Goal: Task Accomplishment & Management: Use online tool/utility

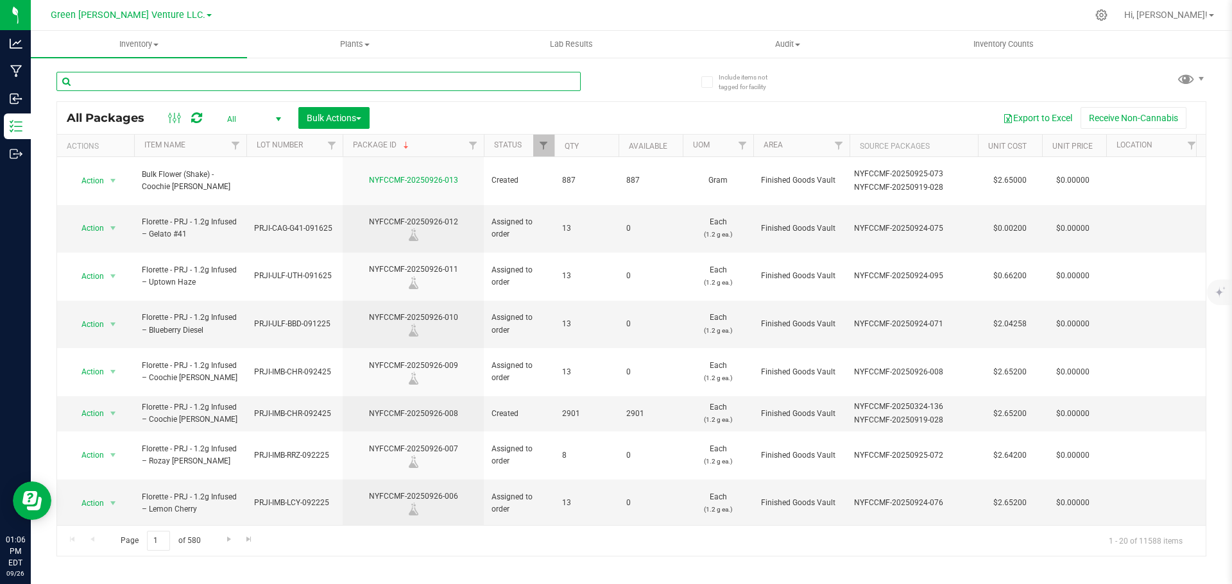
drag, startPoint x: 0, startPoint y: 0, endPoint x: 316, endPoint y: 85, distance: 326.8
click at [316, 83] on input "text" at bounding box center [318, 81] width 524 height 19
paste input "NYFCCMF-20250402-094"
click at [626, 85] on div "Inventory All packages All inventory Waste log Create inventory Plants All plan…" at bounding box center [631, 308] width 1201 height 554
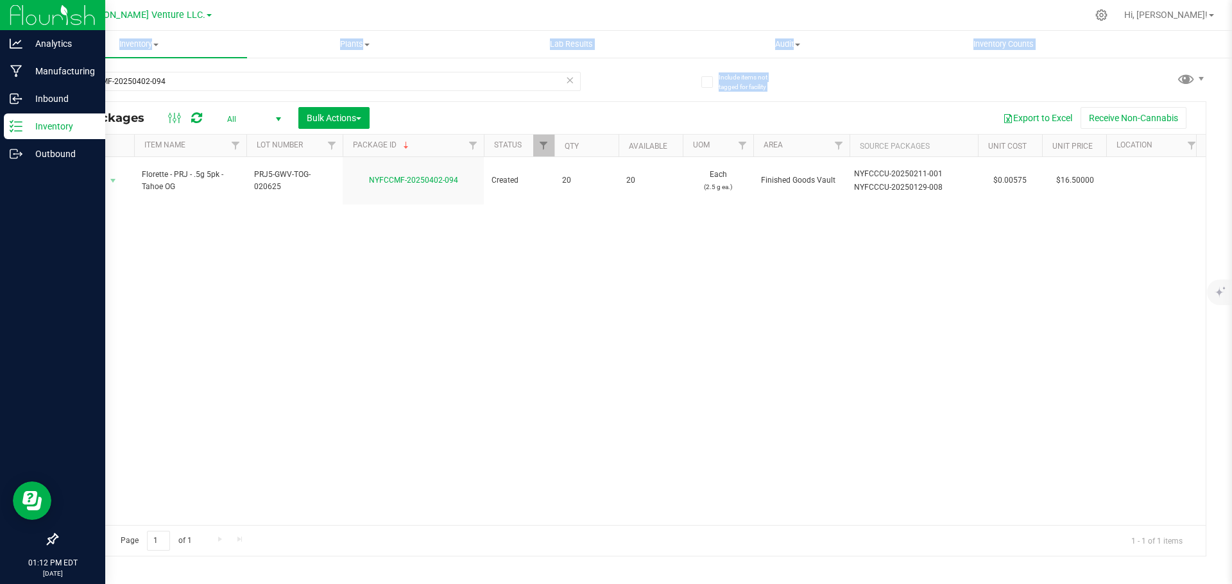
click at [53, 124] on p "Inventory" at bounding box center [60, 126] width 77 height 15
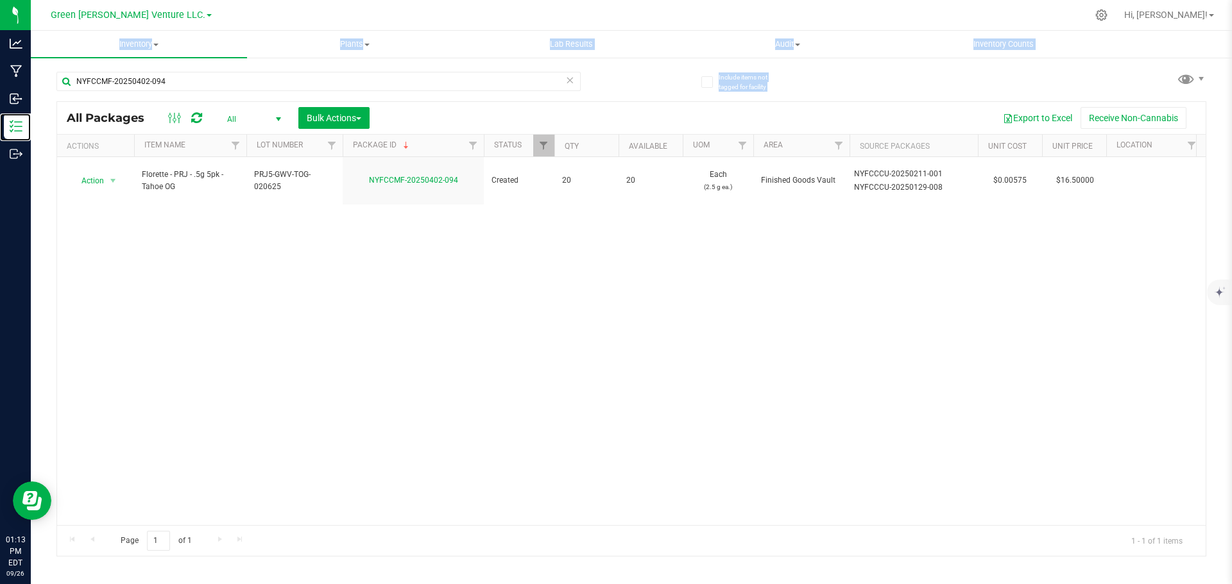
click at [552, 149] on div at bounding box center [555, 146] width 6 height 22
click at [541, 150] on span "Filter" at bounding box center [543, 146] width 10 height 10
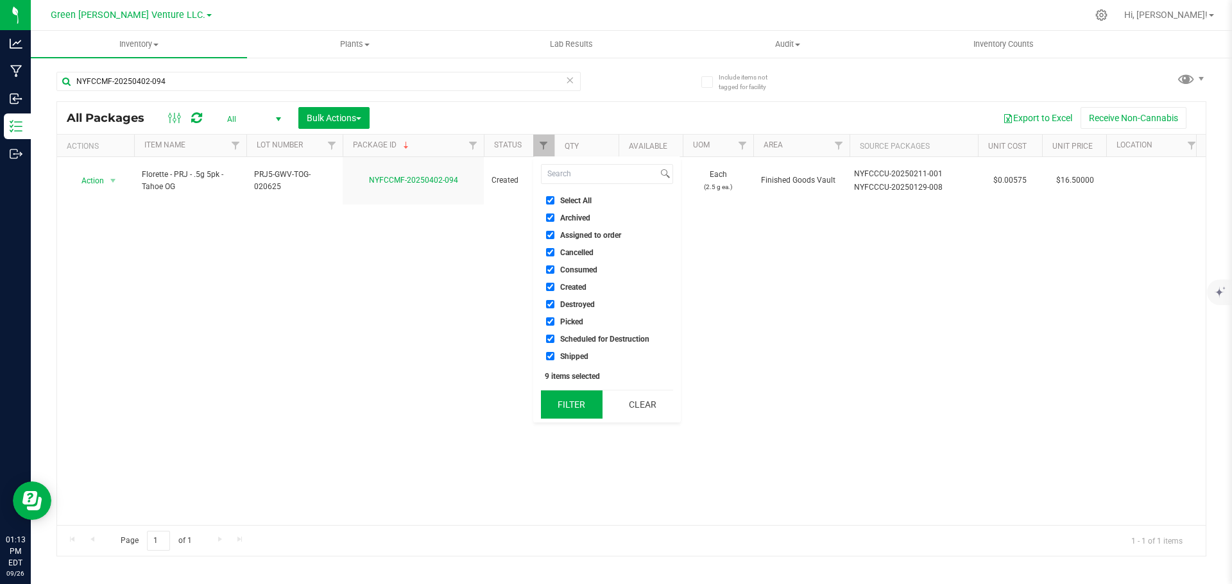
click at [573, 397] on button "Filter" at bounding box center [572, 405] width 62 height 28
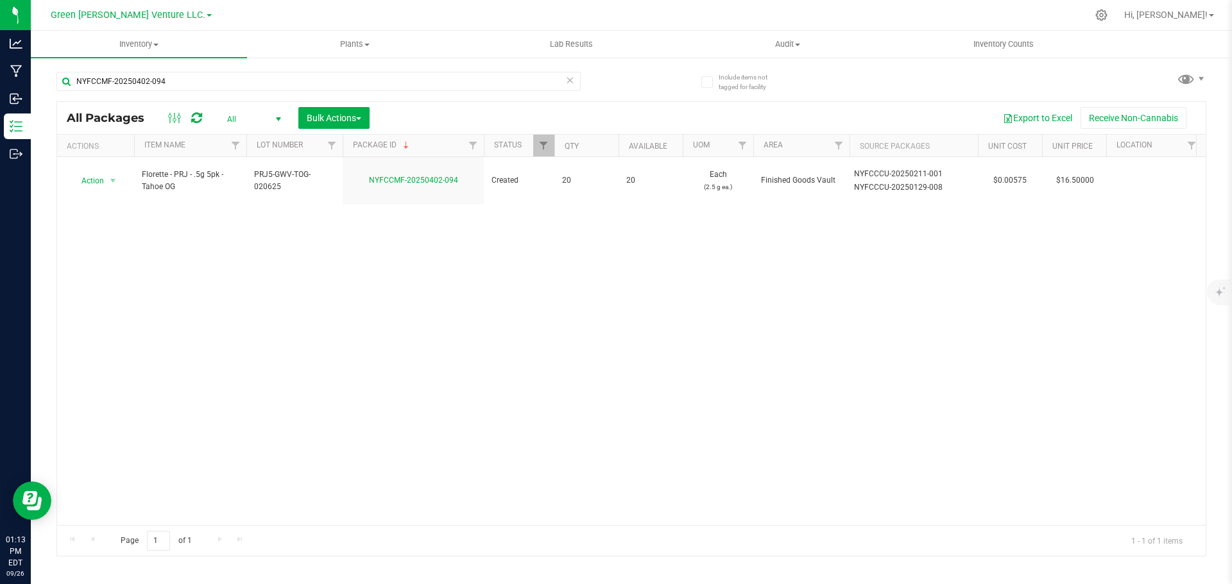
click at [423, 144] on th "Package ID" at bounding box center [413, 146] width 141 height 22
click at [550, 149] on link "Filter" at bounding box center [543, 146] width 21 height 22
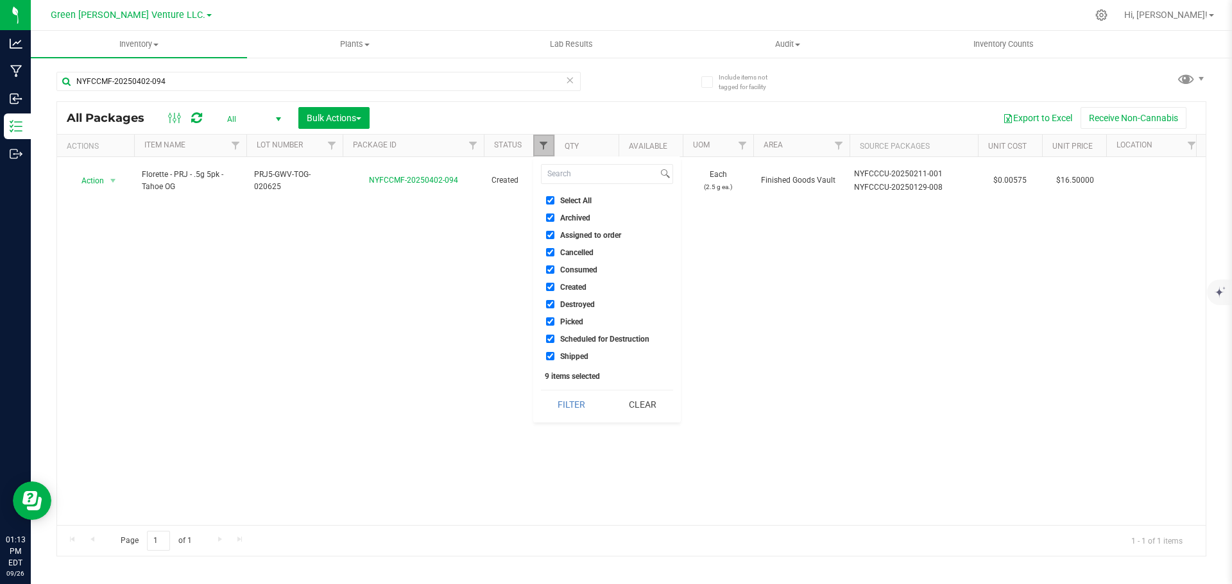
click at [549, 149] on span "Filter" at bounding box center [543, 146] width 10 height 10
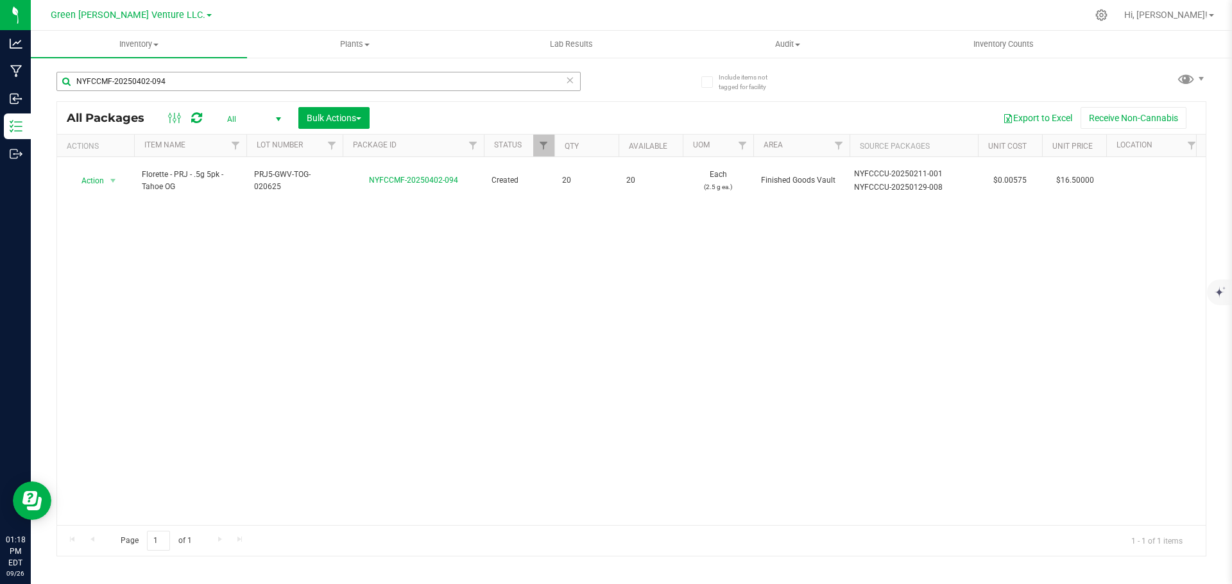
click at [207, 72] on div "NYFCCMF-20250402-094" at bounding box center [343, 80] width 575 height 41
click at [207, 76] on input "NYFCCMF-20250402-094" at bounding box center [318, 81] width 524 height 19
type input "t"
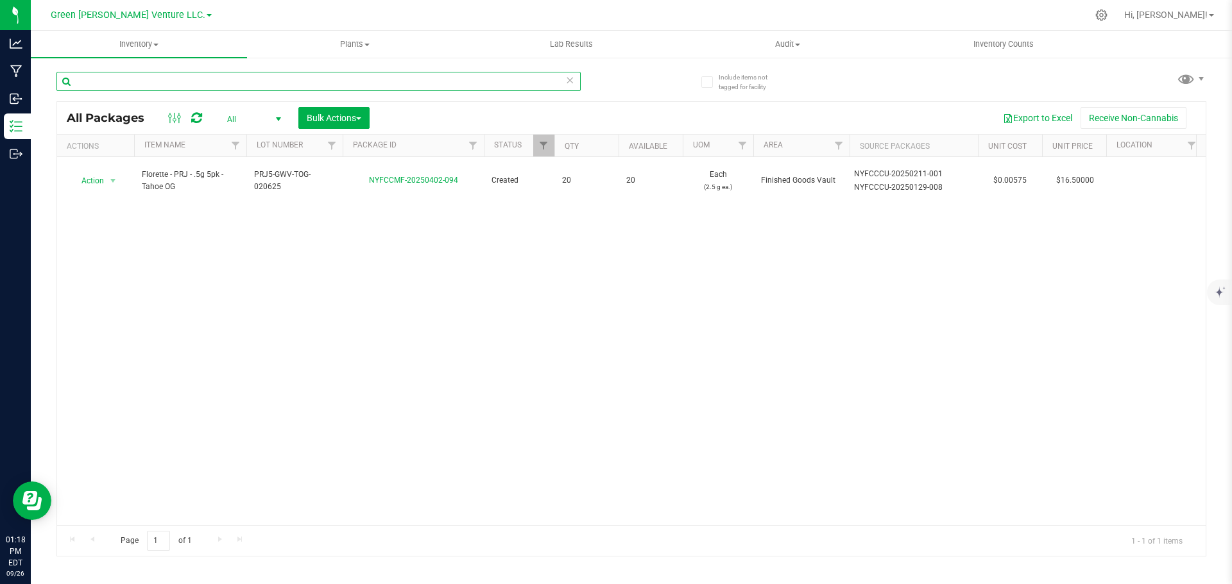
type input "o"
type input "tog"
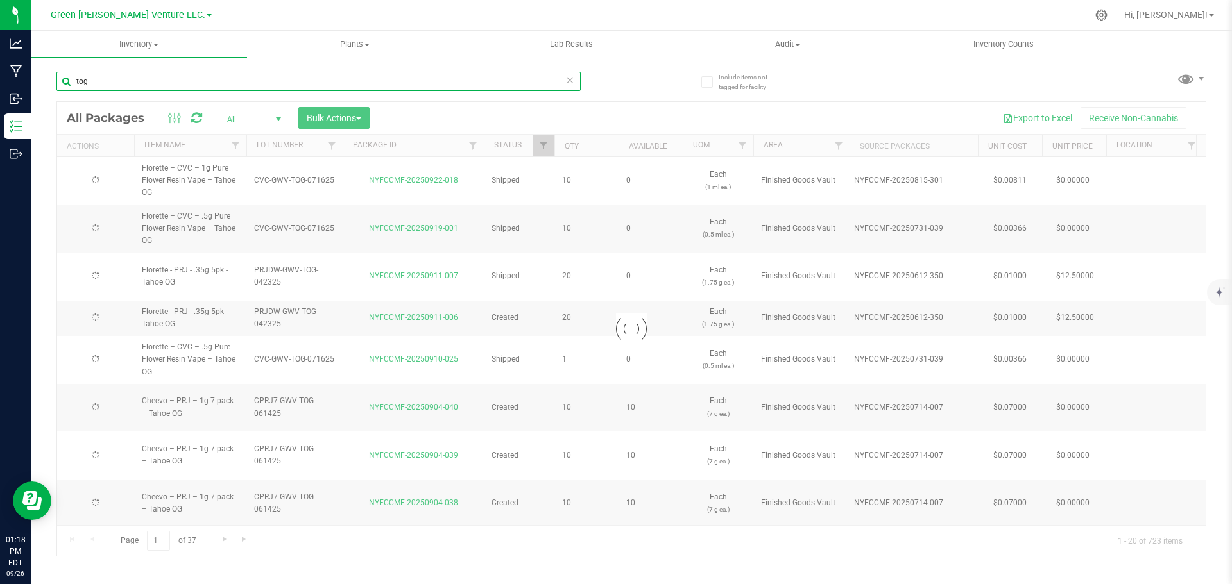
type input "2025-07-16"
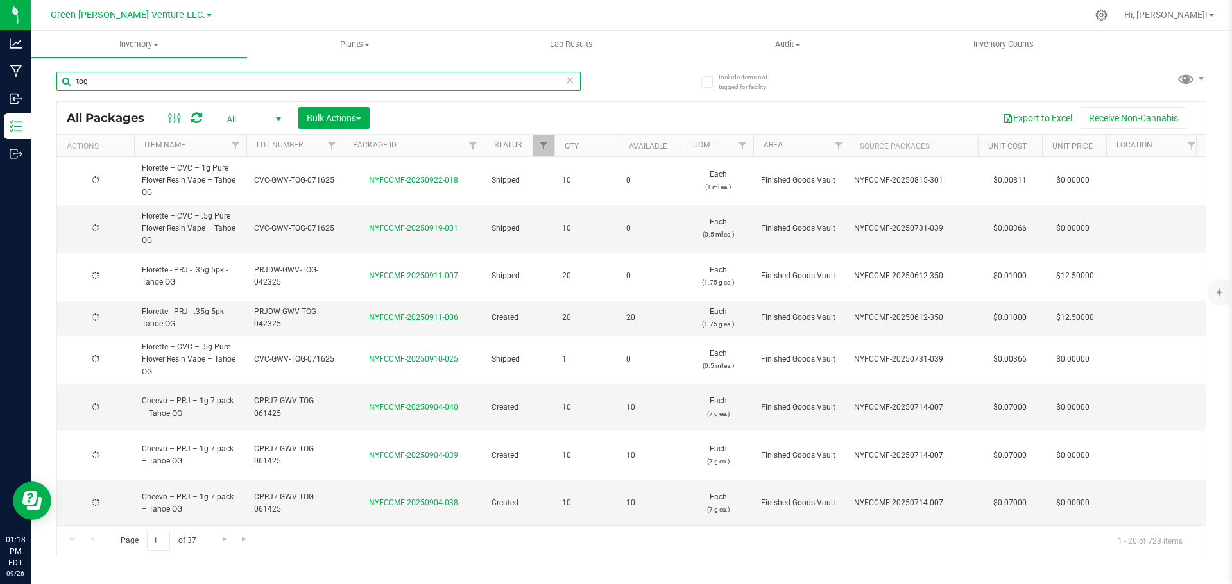
type input "2025-07-16"
type input "tog"
click at [328, 146] on span "Filter" at bounding box center [332, 146] width 10 height 10
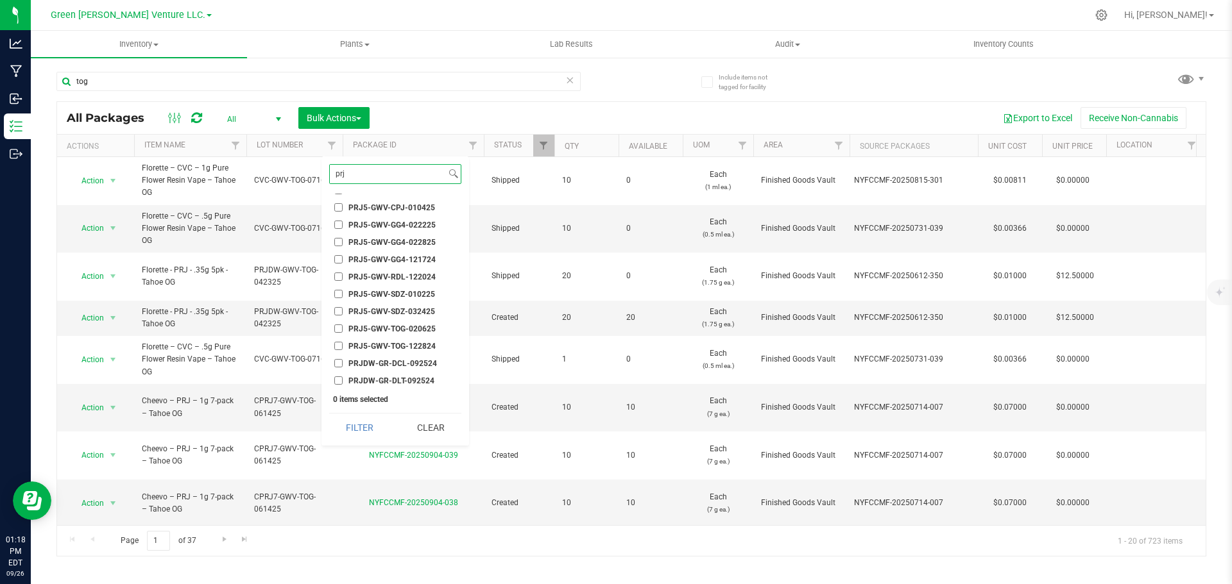
scroll to position [1347, 0]
type input "prj"
click at [339, 309] on input "PRJ5-GWV-TOG-020625" at bounding box center [338, 312] width 8 height 8
checkbox input "true"
click at [338, 327] on input "PRJ5-GWV-TOG-122824" at bounding box center [338, 329] width 8 height 8
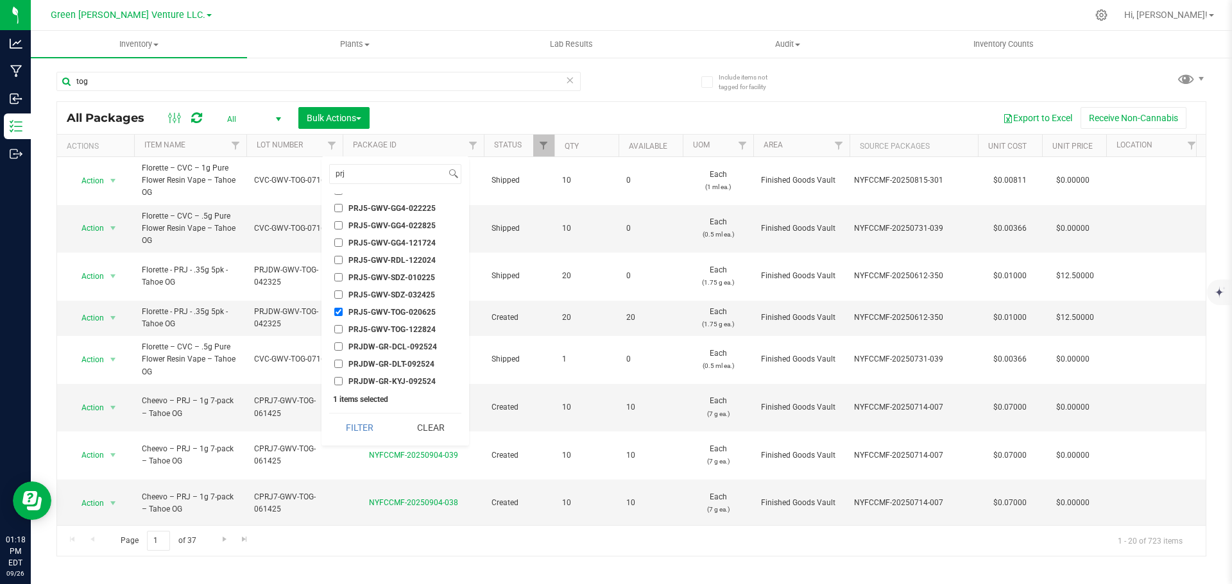
checkbox input "true"
click at [362, 417] on button "Filter" at bounding box center [360, 428] width 62 height 28
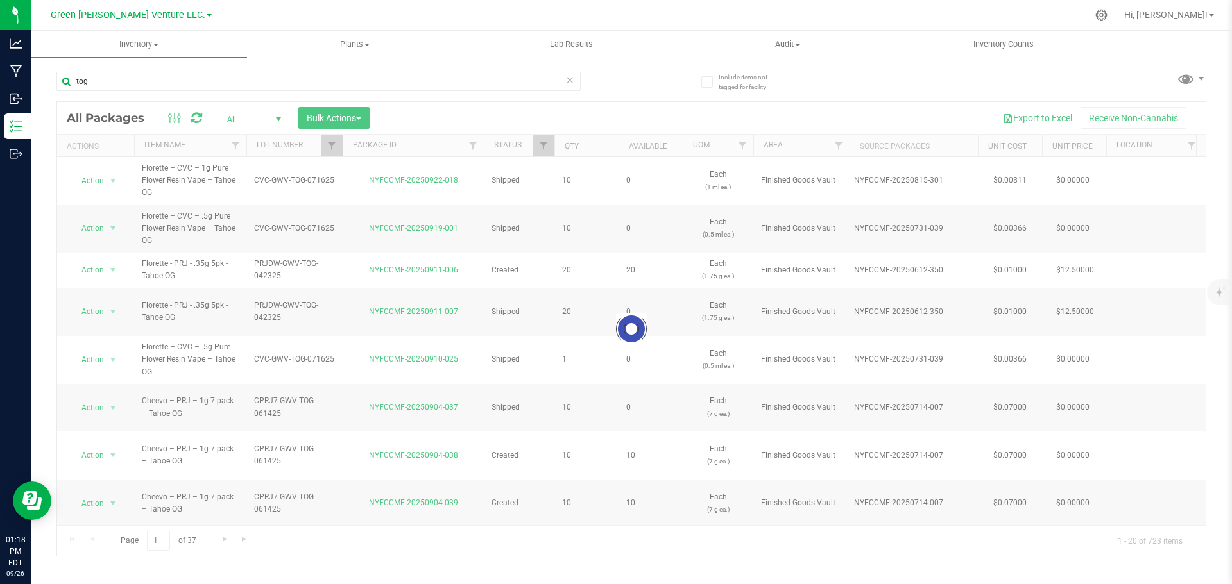
checkbox input "true"
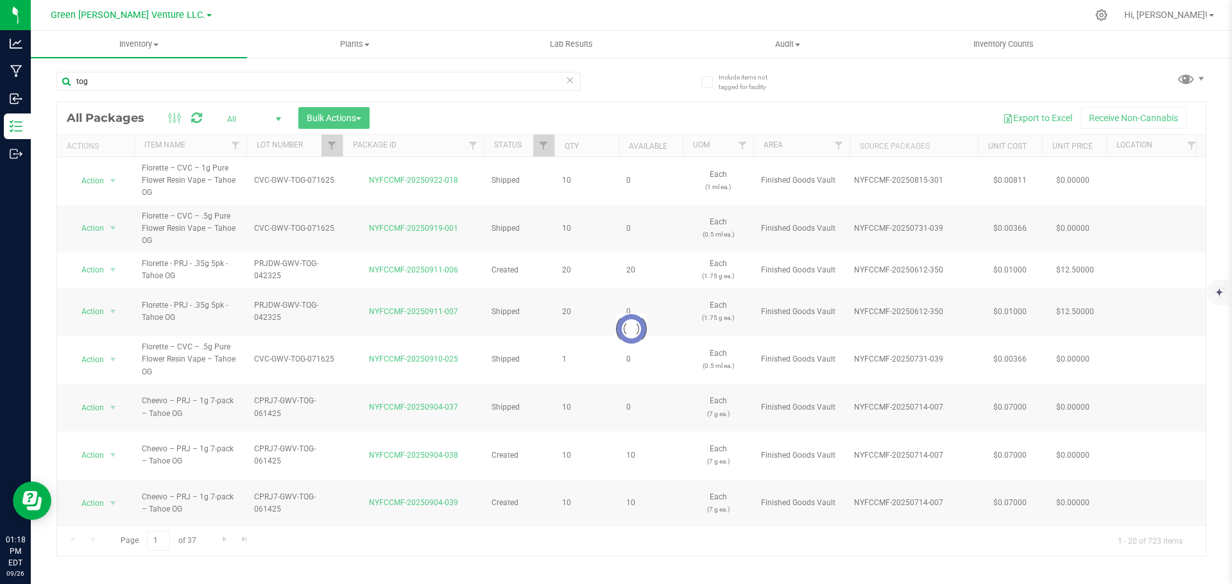
checkbox input "true"
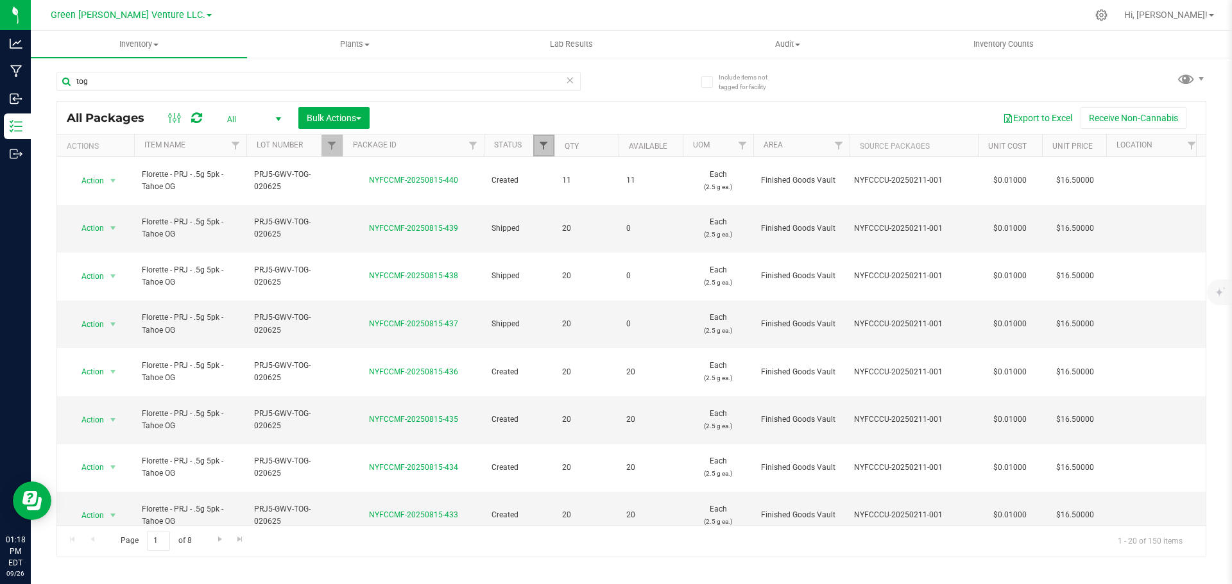
click at [547, 143] on span "Filter" at bounding box center [543, 146] width 10 height 10
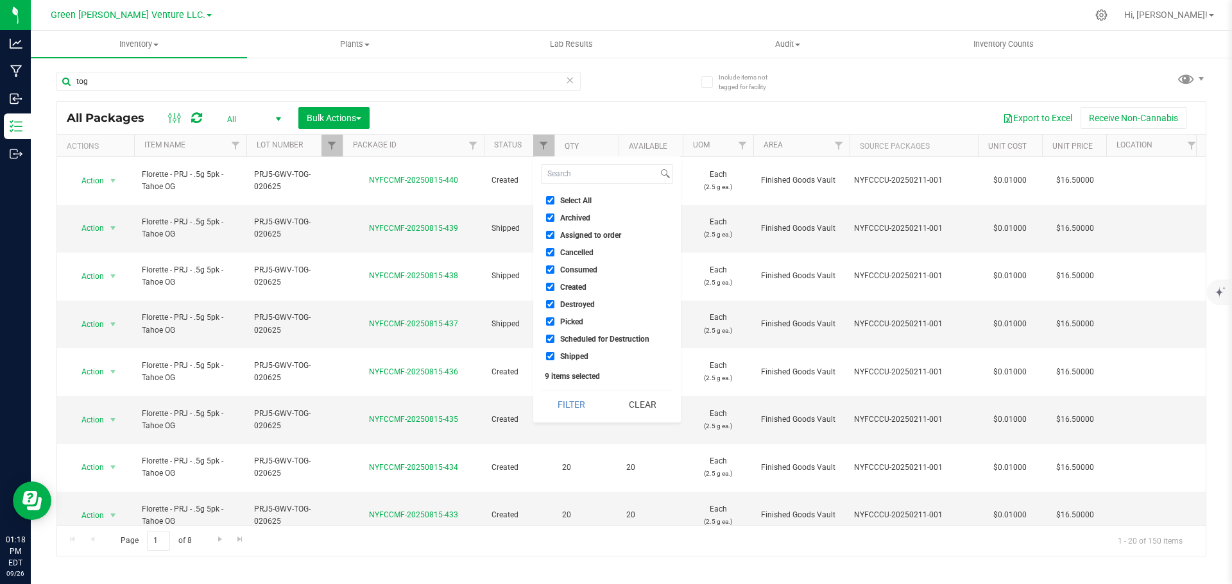
click at [549, 201] on input "Select All" at bounding box center [550, 200] width 8 height 8
checkbox input "false"
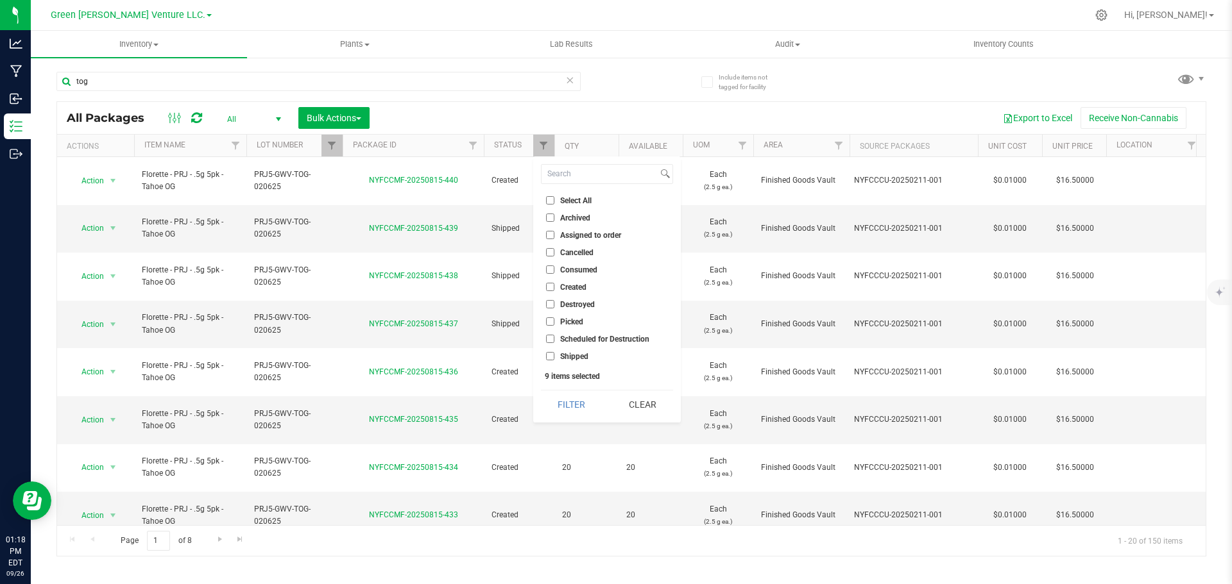
checkbox input "false"
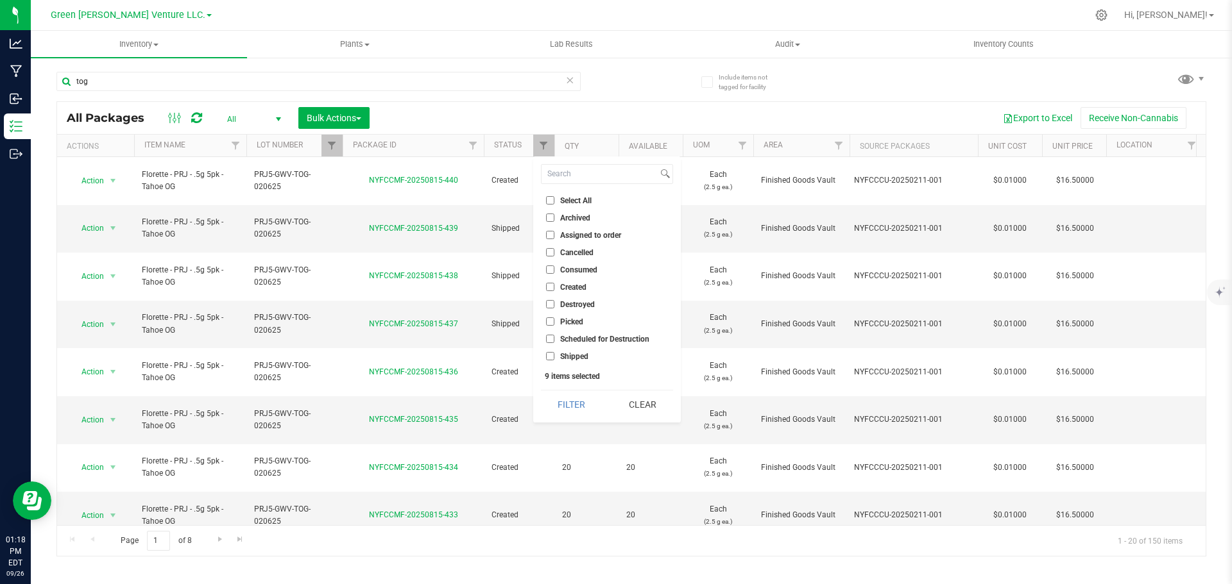
checkbox input "false"
click at [551, 287] on input "Created" at bounding box center [550, 287] width 8 height 8
checkbox input "true"
click at [570, 402] on button "Filter" at bounding box center [572, 405] width 62 height 28
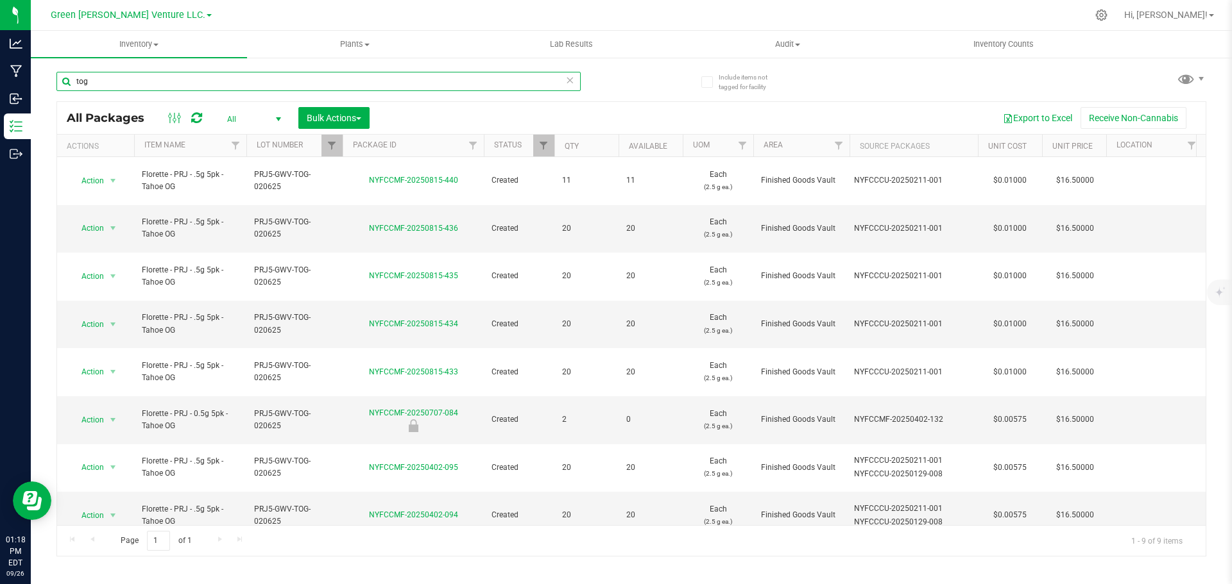
click at [114, 82] on input "tog" at bounding box center [318, 81] width 524 height 19
click at [550, 152] on link "Filter" at bounding box center [543, 146] width 21 height 22
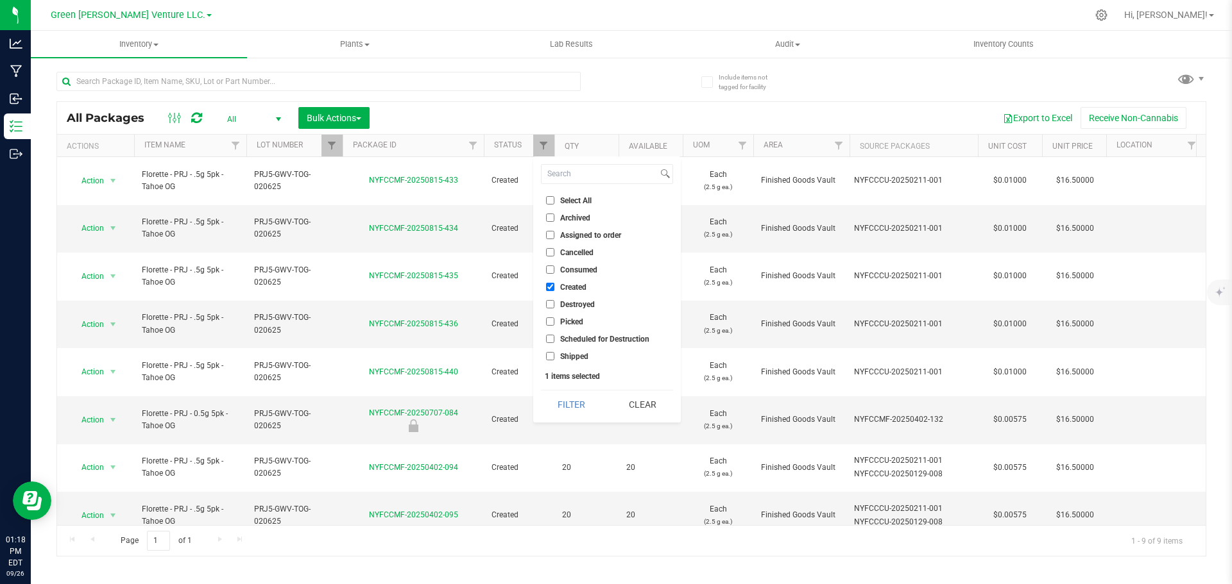
click at [549, 200] on input "Select All" at bounding box center [550, 200] width 8 height 8
checkbox input "true"
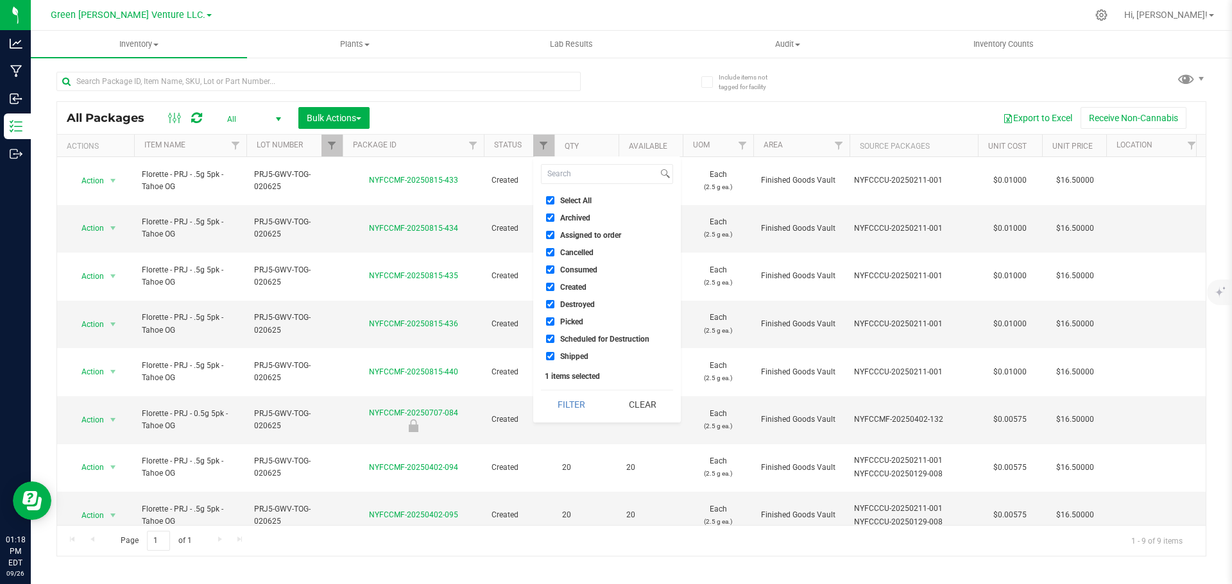
checkbox input "true"
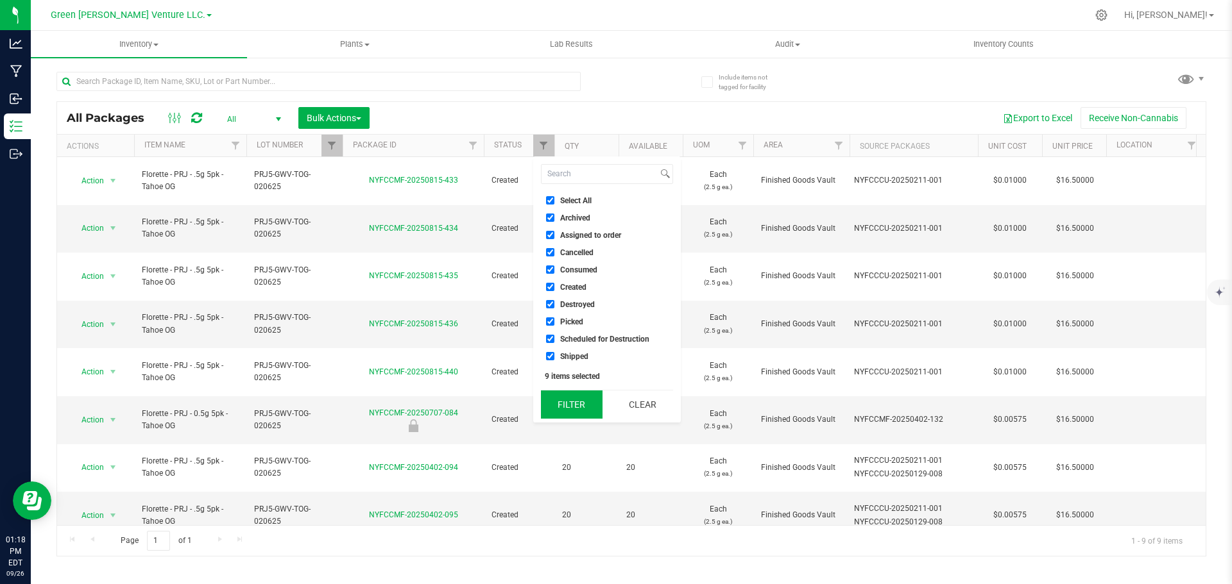
click at [561, 402] on button "Filter" at bounding box center [572, 405] width 62 height 28
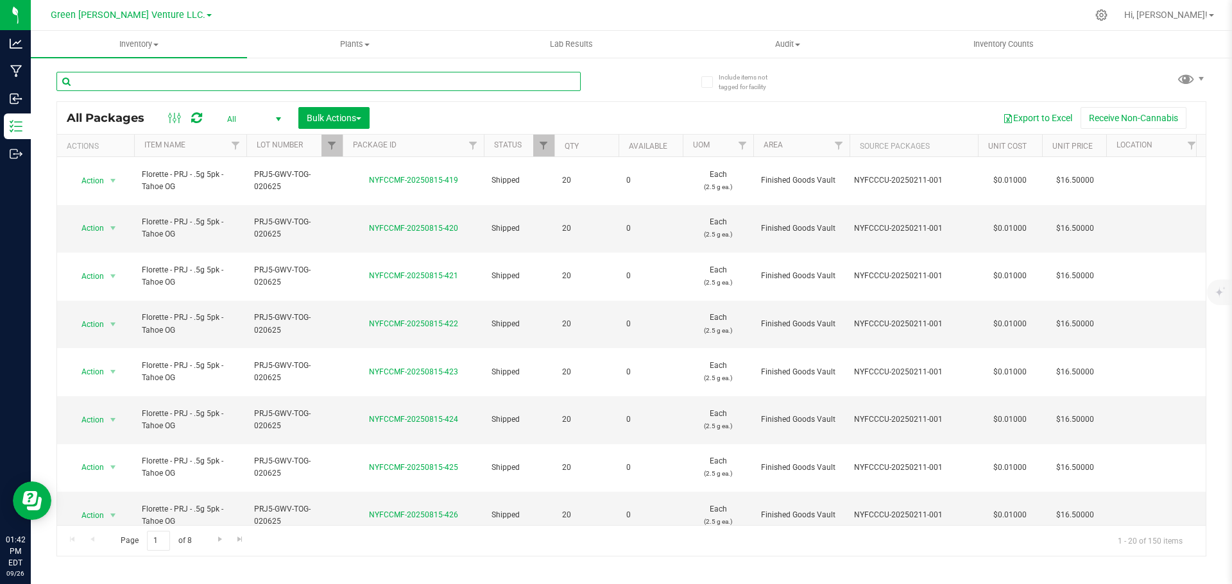
click at [269, 80] on input "text" at bounding box center [318, 81] width 524 height 19
paste input "NYFCCMF-20250917-179"
type input "NYFCCMF-20250917-179"
click at [658, 83] on div "NYFCCMF-20250917-179 All Packages All Active Only Lab Samples Locked All Bulk A…" at bounding box center [631, 308] width 1150 height 497
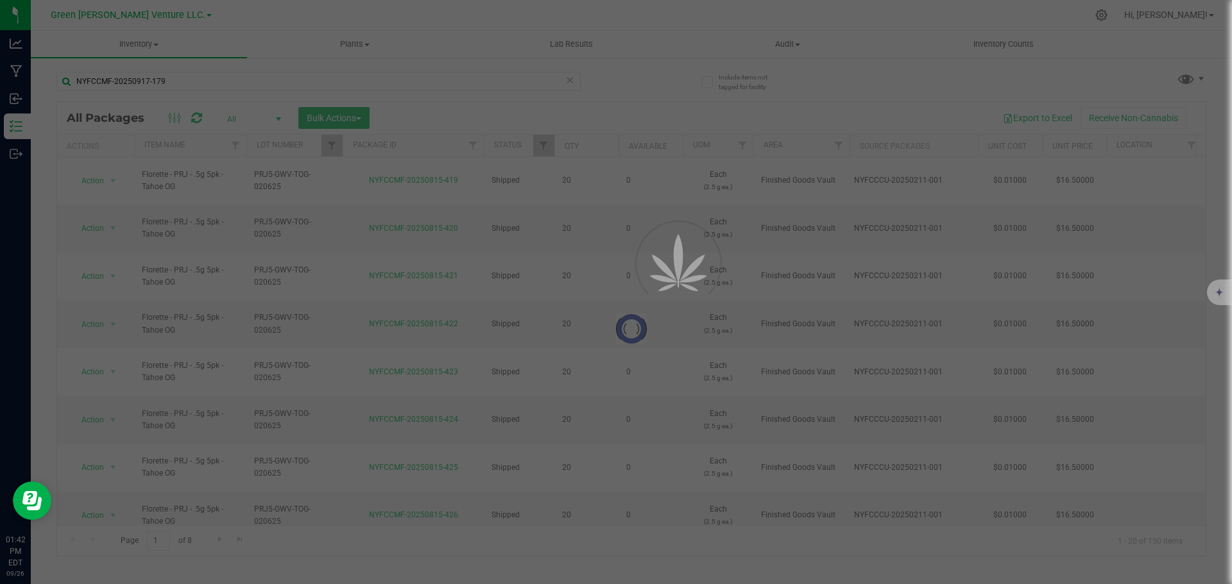
checkbox input "true"
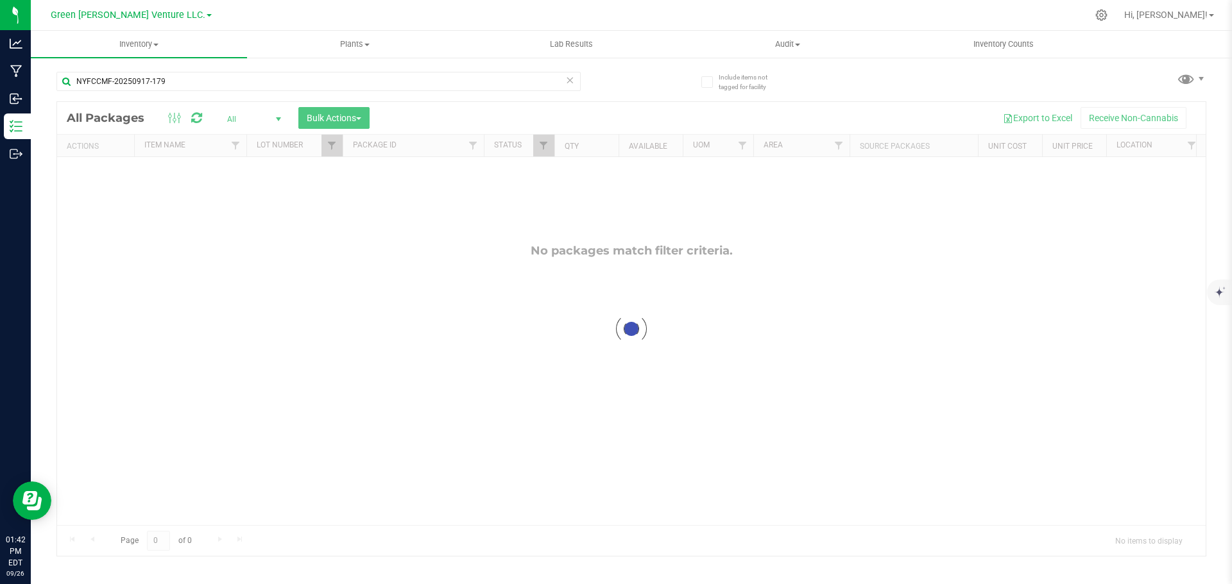
checkbox input "true"
click at [324, 146] on link "Filter" at bounding box center [331, 146] width 21 height 22
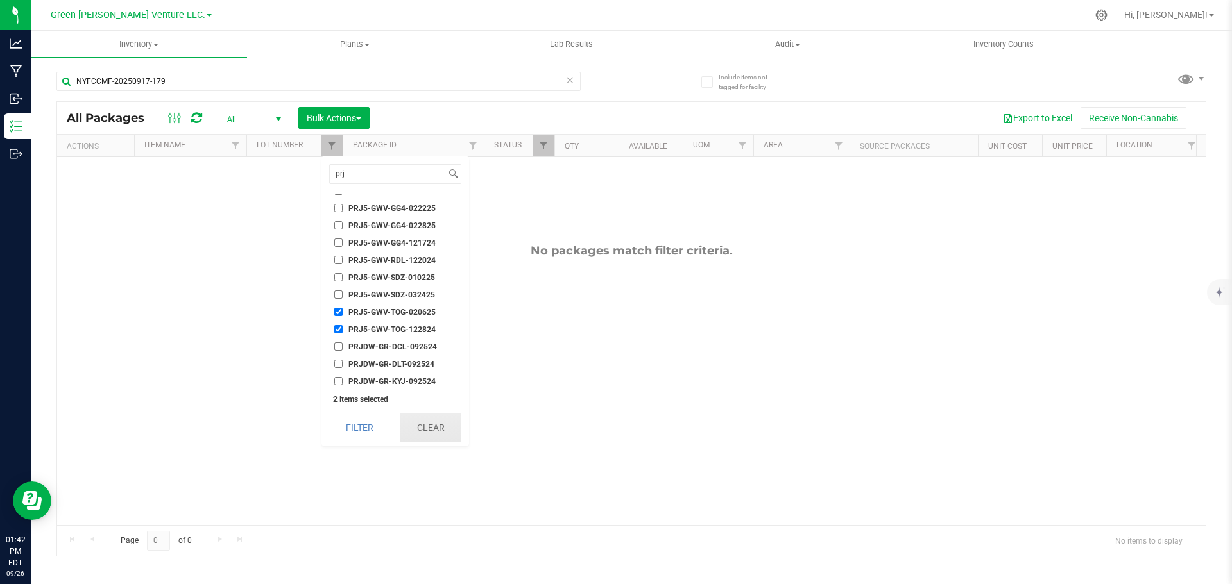
click at [445, 422] on button "Clear" at bounding box center [431, 428] width 62 height 28
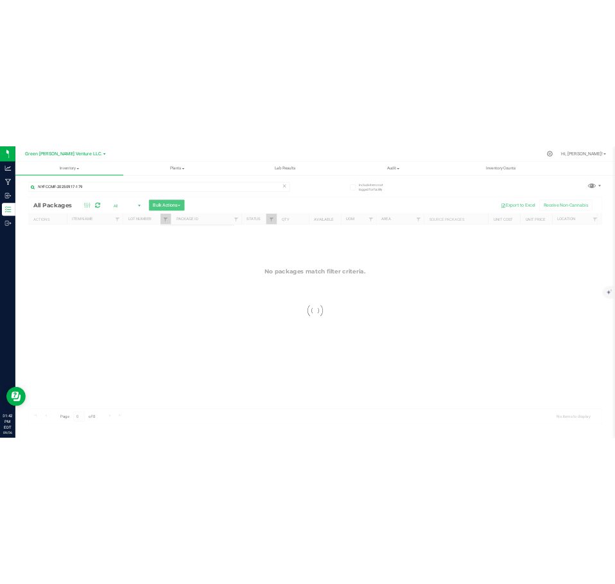
scroll to position [4444, 0]
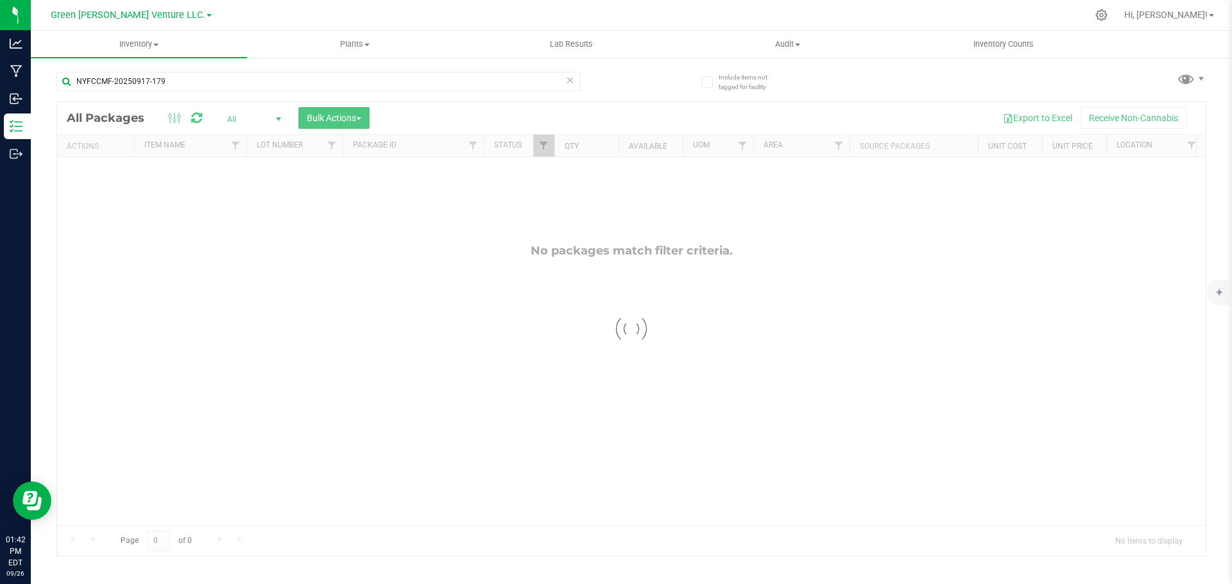
click at [558, 124] on div at bounding box center [631, 329] width 1148 height 454
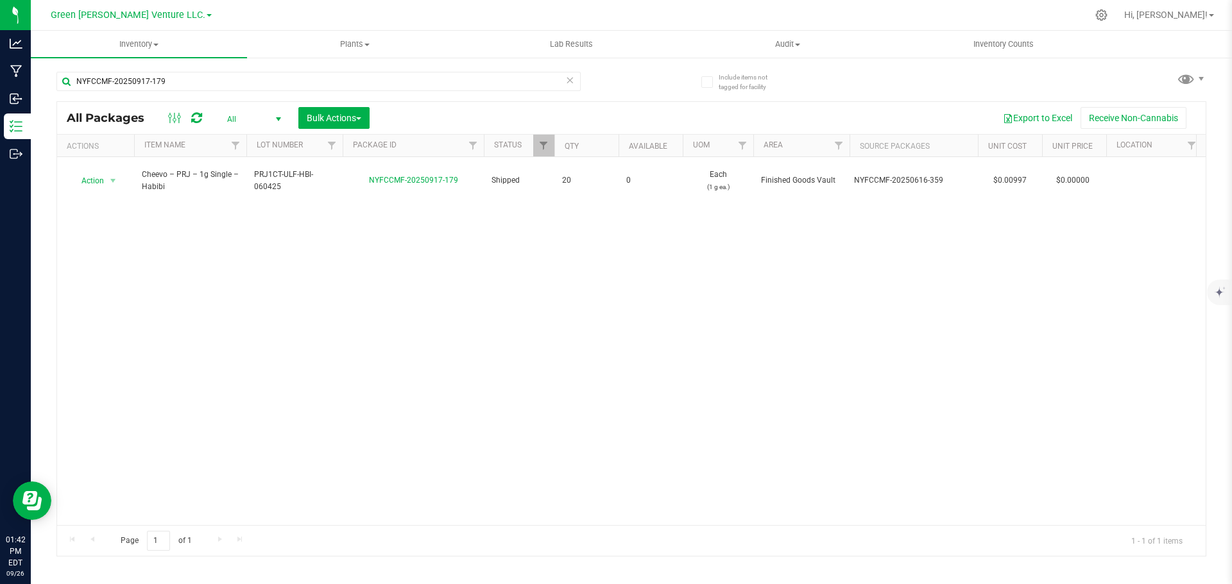
click at [570, 82] on icon at bounding box center [569, 79] width 9 height 15
click at [609, 60] on div at bounding box center [343, 80] width 575 height 41
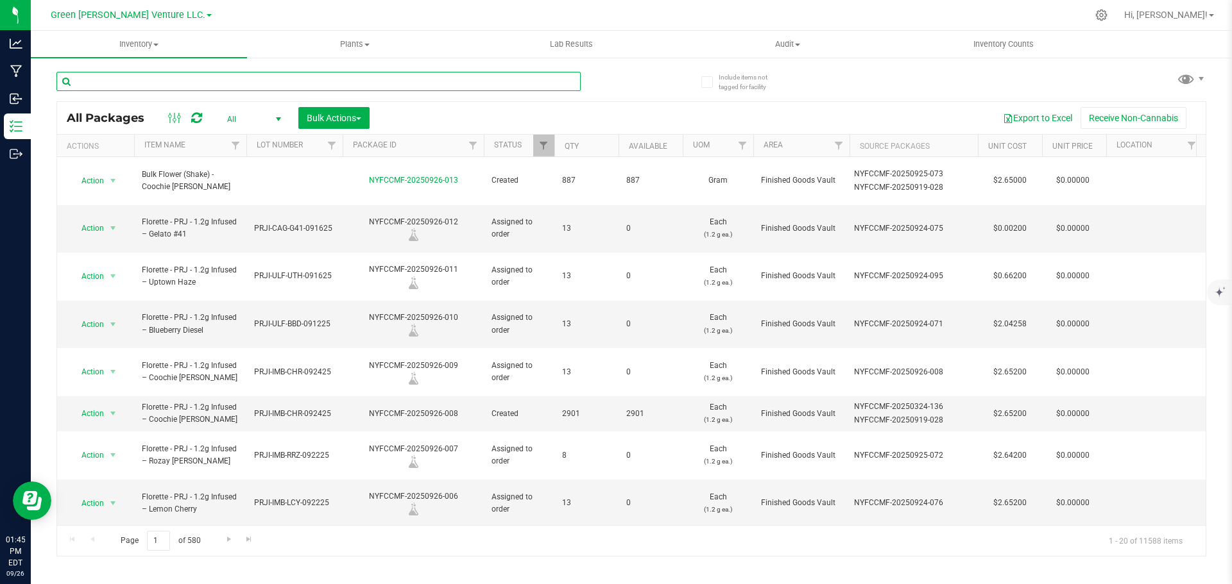
click at [244, 80] on input "text" at bounding box center [318, 81] width 524 height 19
paste input "NYFCCMF-20250908-028"
type input "NYFCCMF-20250908-028"
click at [643, 80] on div "NYFCCMF-20250908-028 All Packages All Active Only Lab Samples Locked All Bulk A…" at bounding box center [631, 308] width 1150 height 497
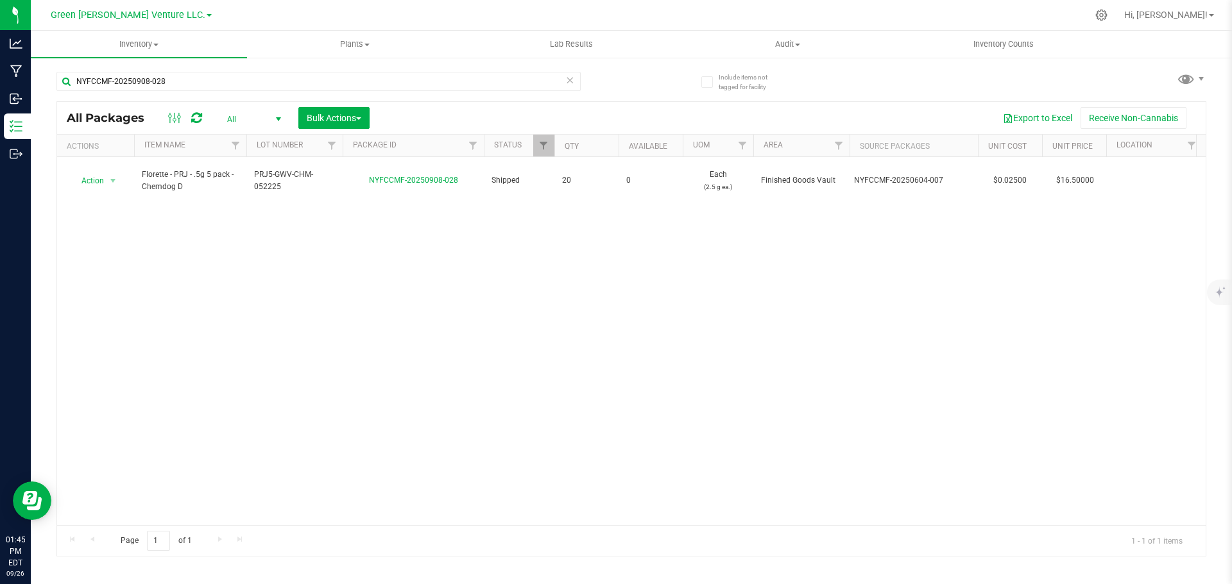
click at [572, 81] on icon at bounding box center [569, 79] width 9 height 15
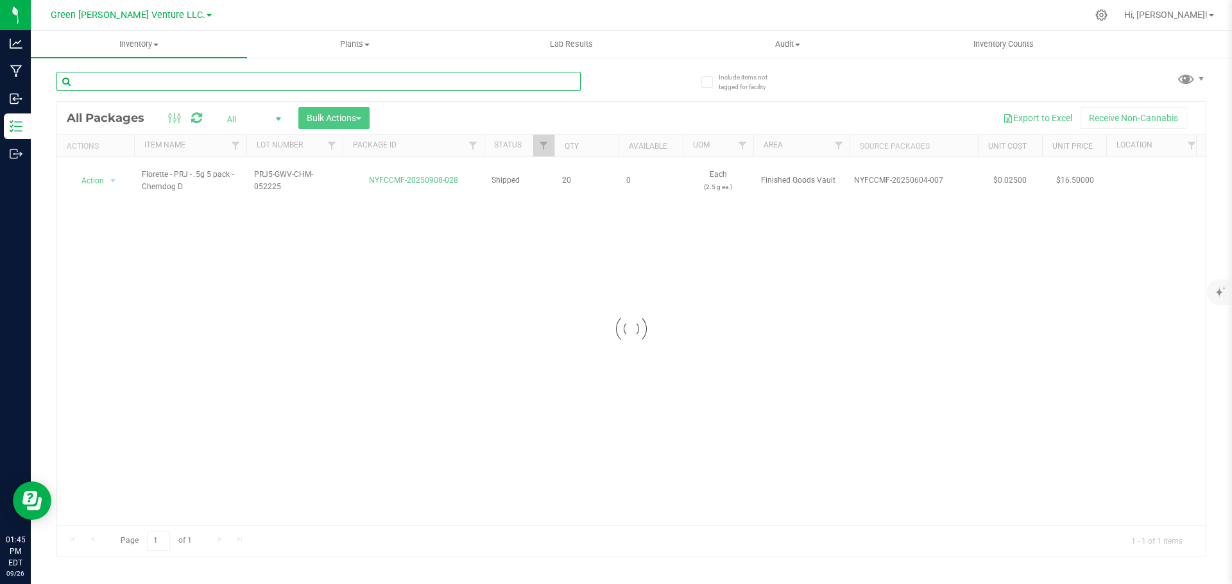
click at [531, 79] on input "text" at bounding box center [318, 81] width 524 height 19
paste input "NYFCCMF-20250718-001"
type input "NYFCCMF-20250718-001"
click at [565, 80] on input "NYFCCMF-20250718-001" at bounding box center [318, 81] width 524 height 19
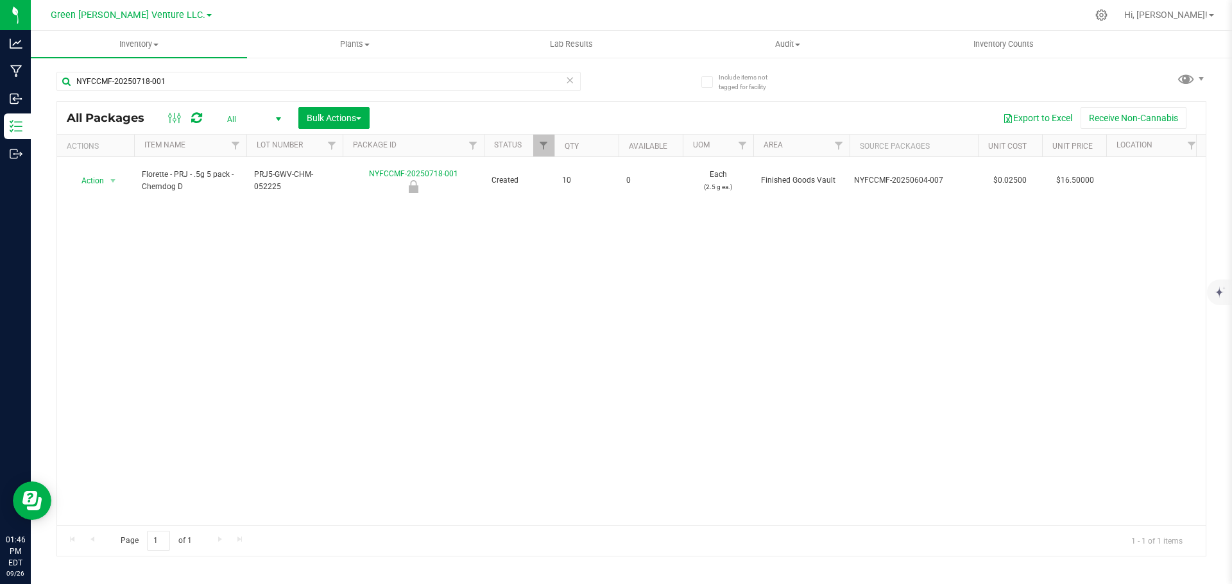
click at [568, 80] on icon at bounding box center [569, 79] width 9 height 15
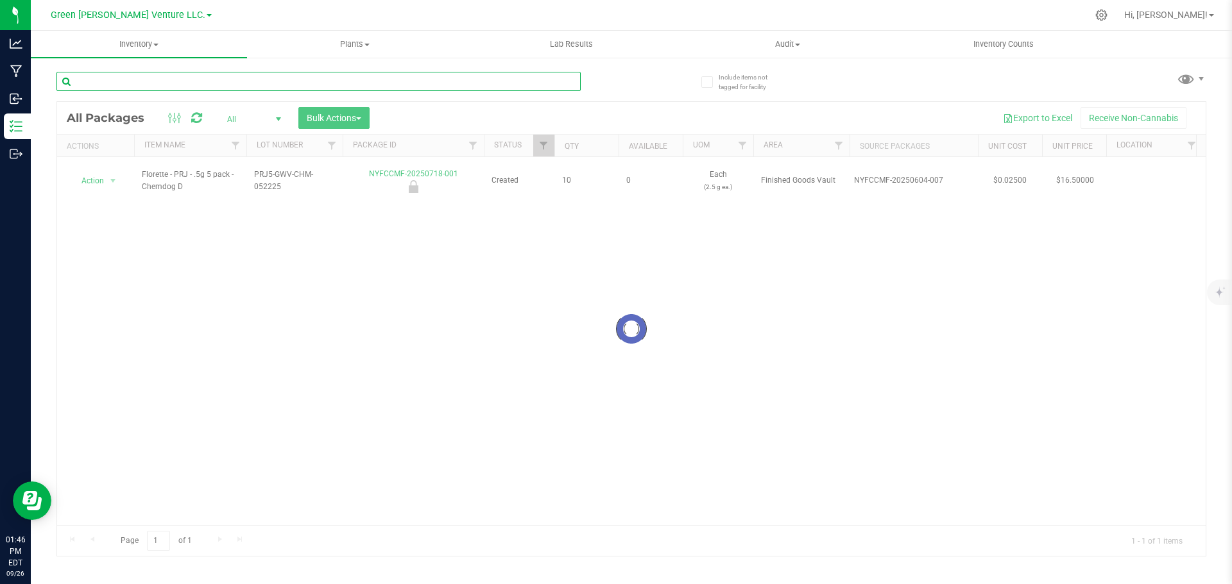
click at [515, 85] on input "text" at bounding box center [318, 81] width 524 height 19
paste input "NYFCCMF-20250707-089"
type input "NYFCCMF-20250707-089"
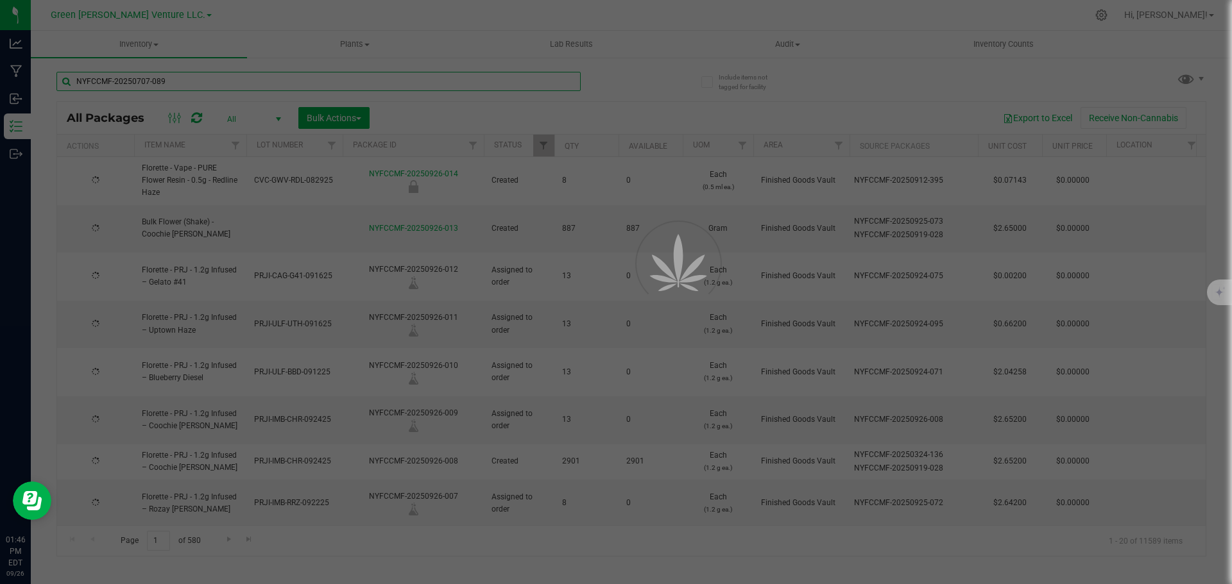
type input "[DATE]"
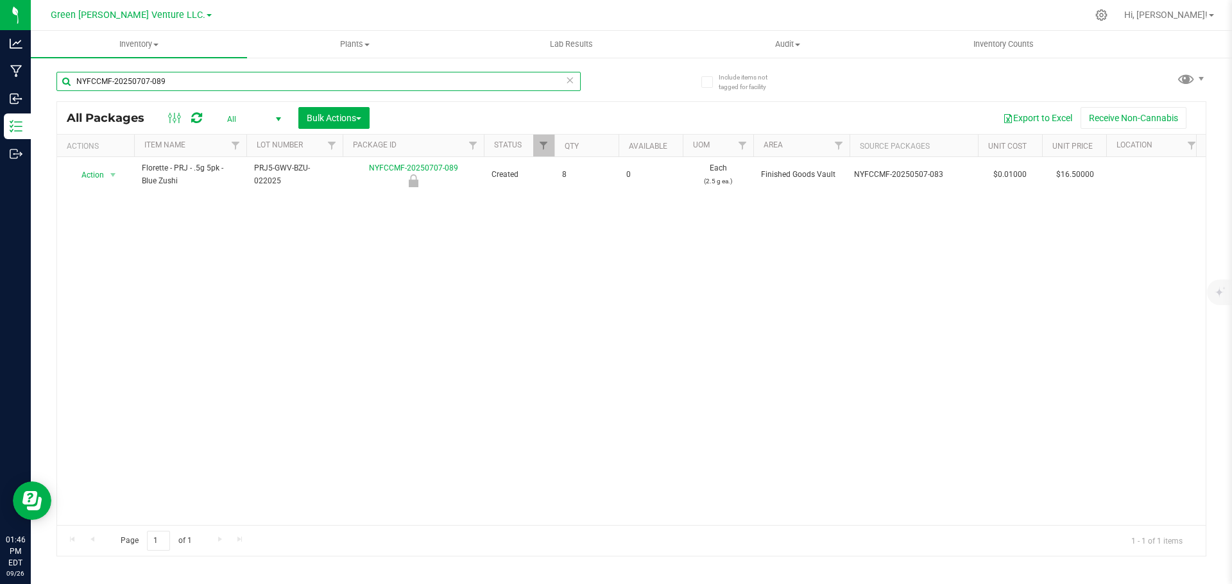
type input "NYFCCMF-20250707-089"
click at [568, 77] on icon at bounding box center [569, 79] width 9 height 15
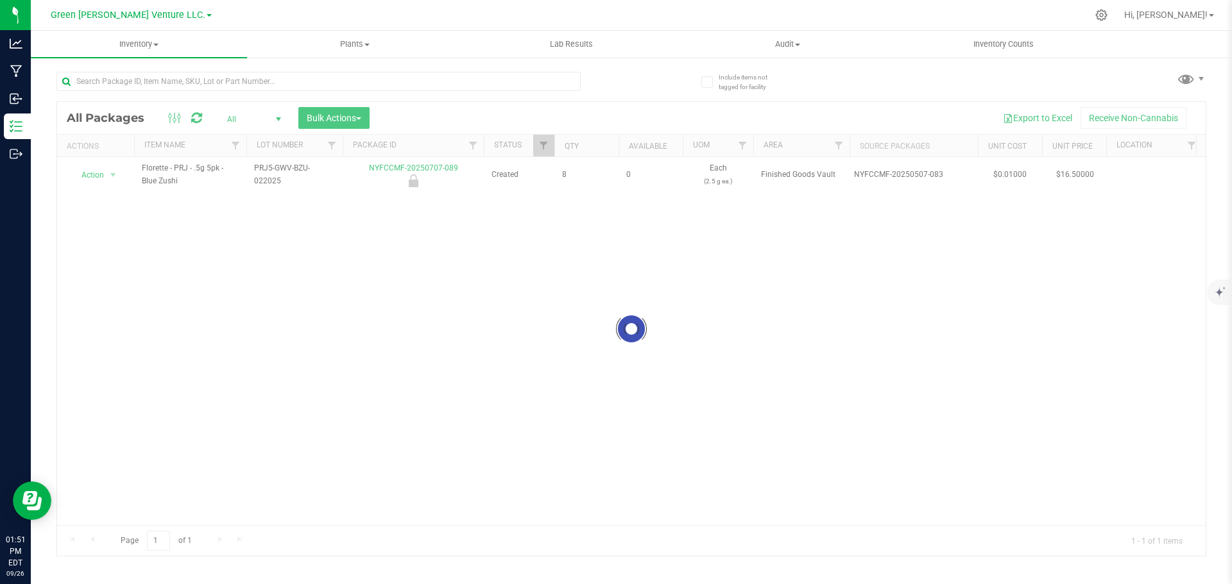
click at [515, 92] on div at bounding box center [318, 87] width 524 height 30
click at [507, 80] on input "text" at bounding box center [318, 81] width 524 height 19
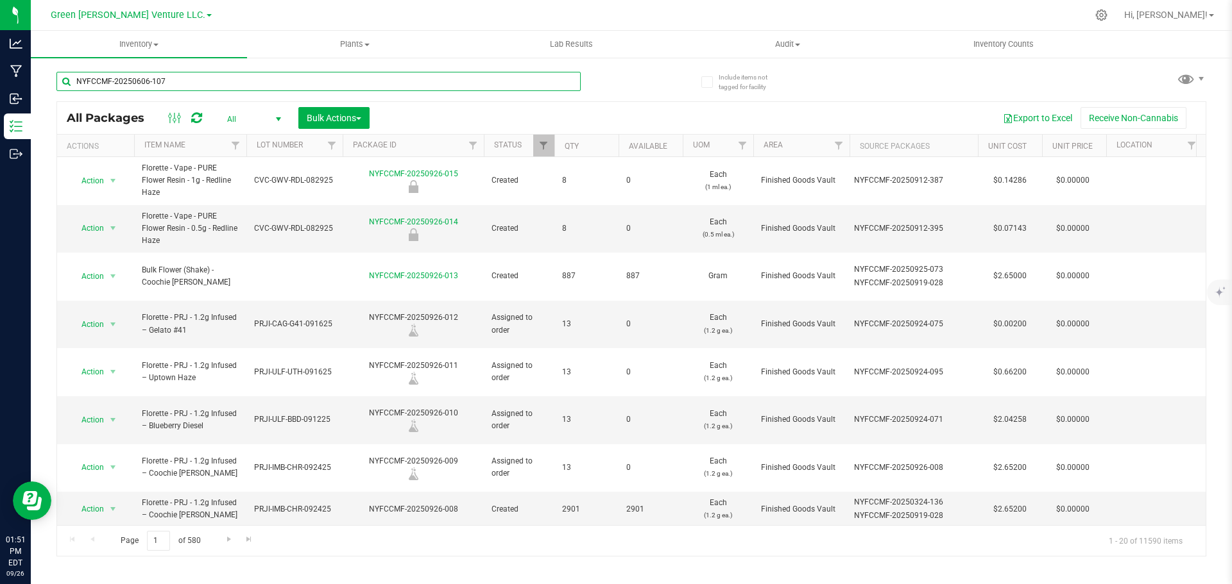
type input "NYFCCMF-20250606-107"
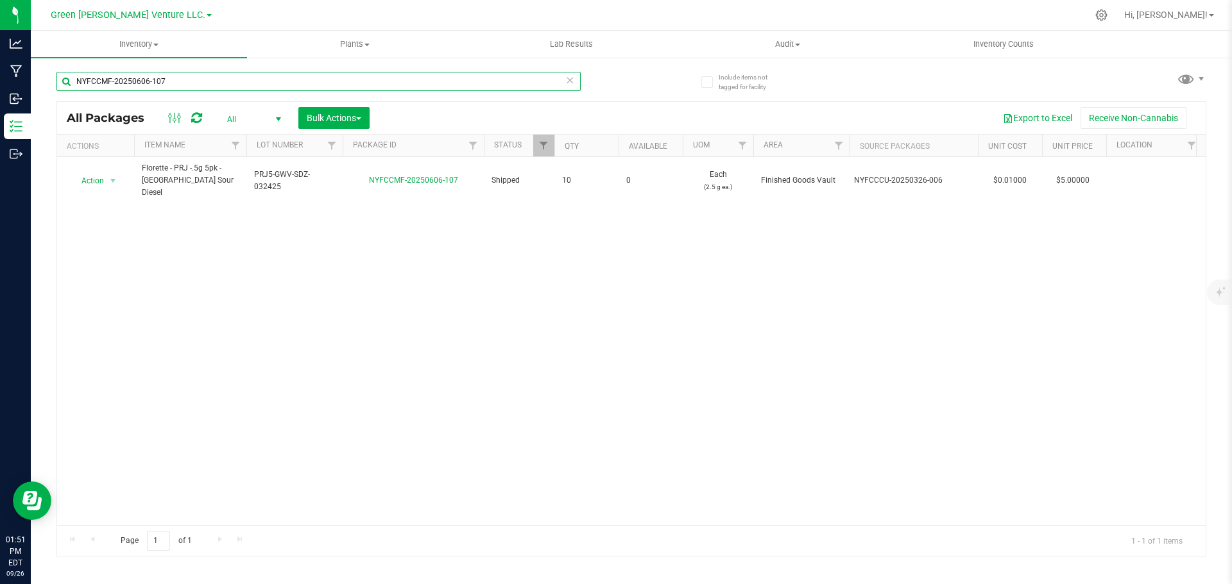
click at [566, 79] on div "NYFCCMF-20250606-107" at bounding box center [318, 81] width 524 height 19
click at [568, 78] on icon at bounding box center [569, 79] width 9 height 15
click at [515, 89] on input "text" at bounding box center [318, 81] width 524 height 19
paste input "NYFCCMF-20250606-083"
type input "NYFCCMF-20250606-083"
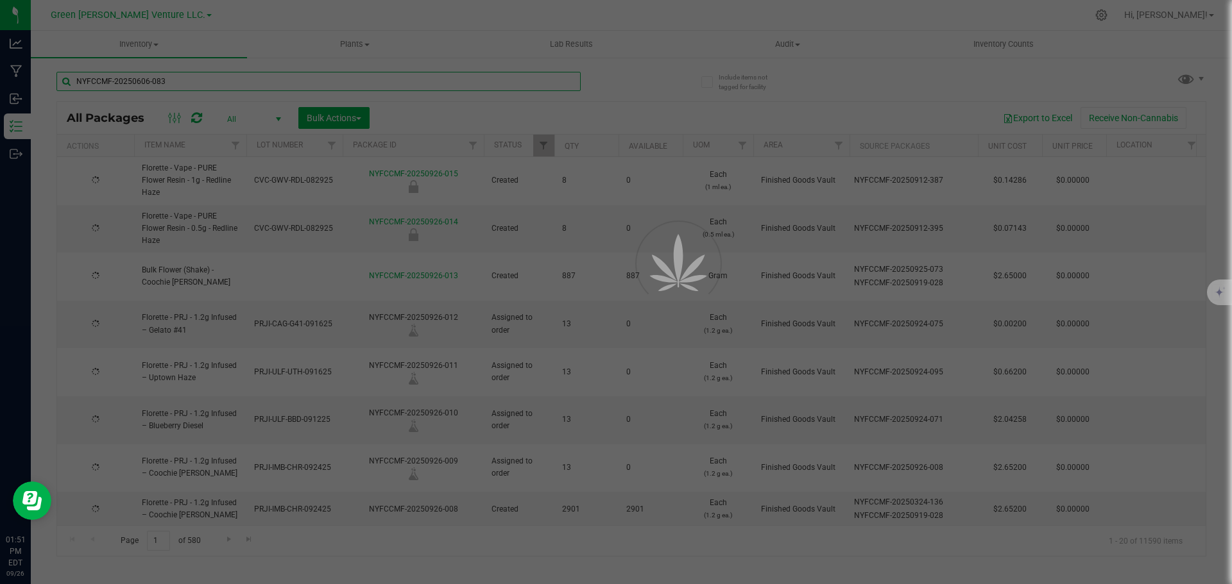
type input "[DATE]"
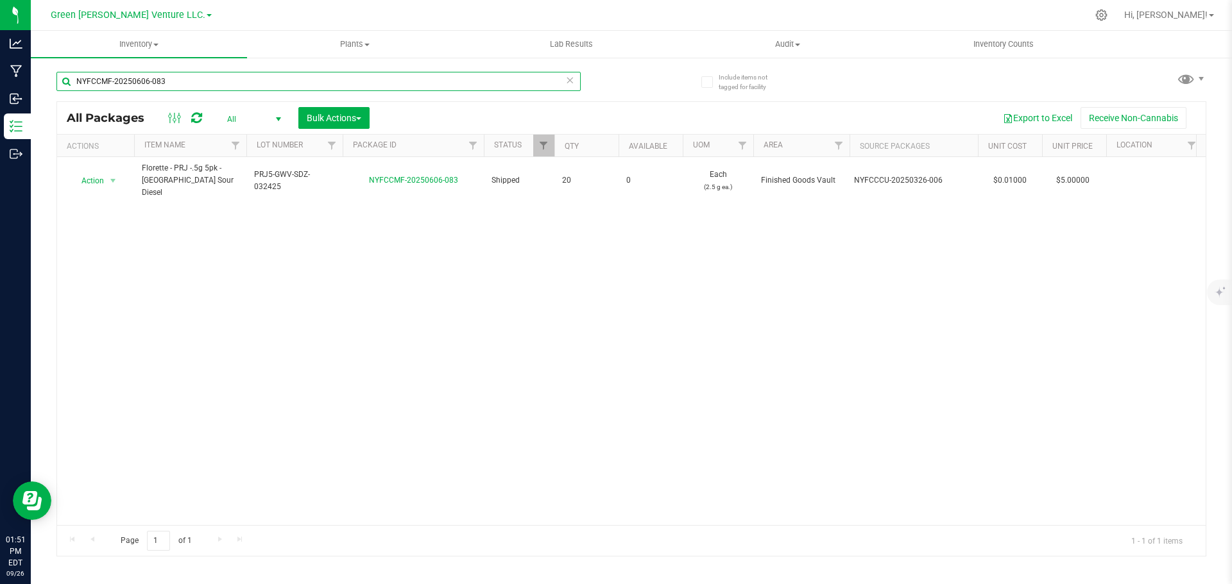
type input "NYFCCMF-20250606-083"
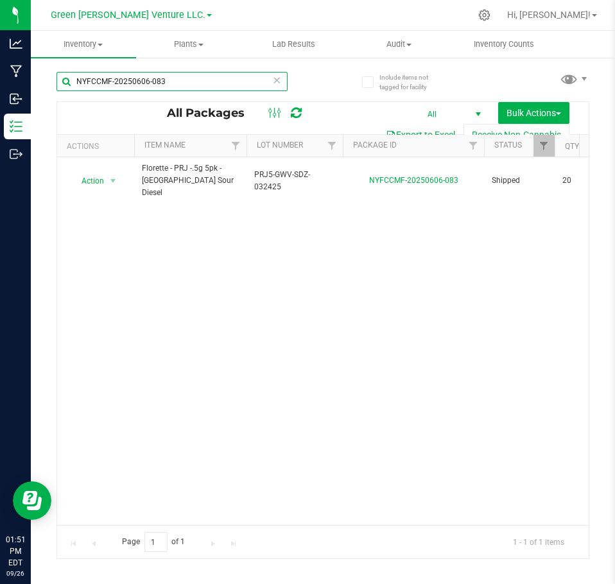
click at [251, 81] on input "NYFCCMF-20250606-083" at bounding box center [171, 81] width 231 height 19
click at [394, 367] on div "Action Action Edit attributes Global inventory Locate package Print package lab…" at bounding box center [322, 341] width 531 height 368
click at [207, 77] on input "NYFCCMF-20250606-082" at bounding box center [171, 81] width 231 height 19
click at [321, 80] on div "NYFCCMF-20250606-083" at bounding box center [189, 80] width 266 height 41
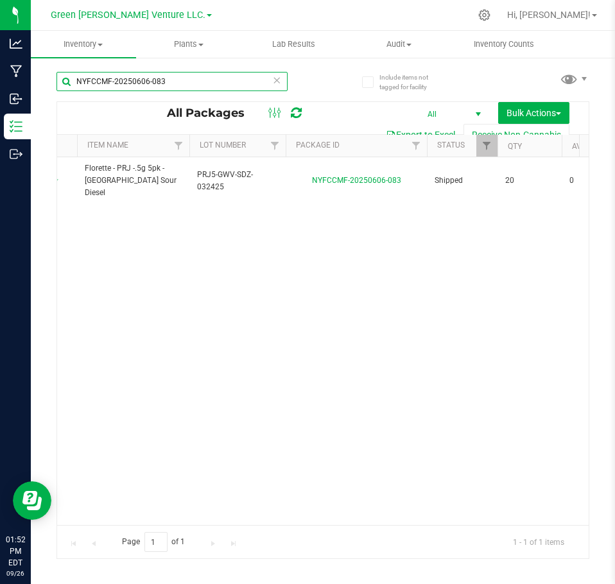
click at [198, 87] on input "NYFCCMF-20250606-083" at bounding box center [171, 81] width 231 height 19
click at [330, 273] on div "Action Action Edit attributes Global inventory Locate package Print package lab…" at bounding box center [322, 341] width 531 height 368
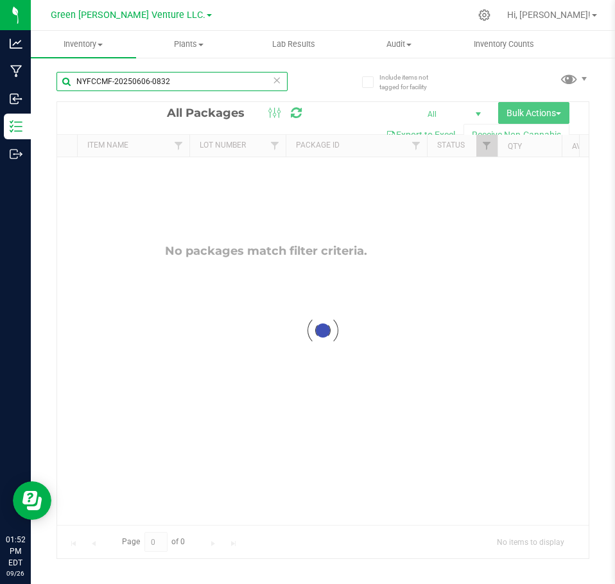
click at [207, 83] on input "NYFCCMF-20250606-0832" at bounding box center [171, 81] width 231 height 19
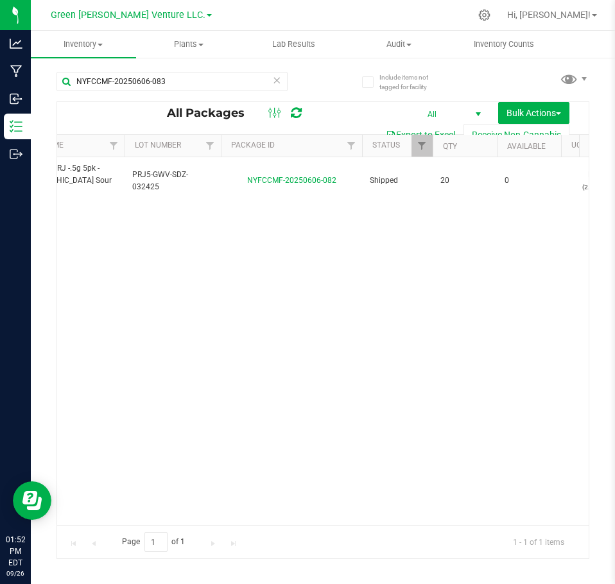
click at [189, 321] on div "Action Action Edit attributes Global inventory Locate package Print package lab…" at bounding box center [322, 341] width 531 height 368
click at [210, 81] on input "NYFCCMF-20250606-083" at bounding box center [171, 81] width 231 height 19
type input "NYFCCMF-20250606-073"
click at [265, 254] on div "Action Action Edit attributes Global inventory Locate package Print package lab…" at bounding box center [322, 341] width 531 height 368
click at [200, 90] on input "NYFCCMF-20250606-073" at bounding box center [171, 81] width 231 height 19
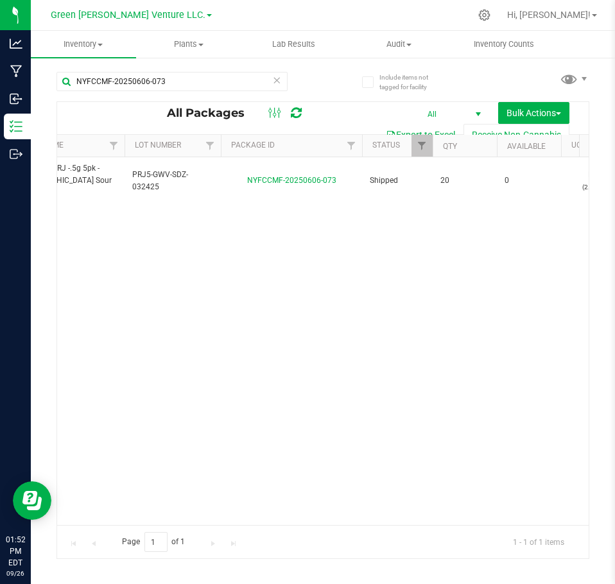
click at [273, 83] on icon at bounding box center [276, 79] width 9 height 15
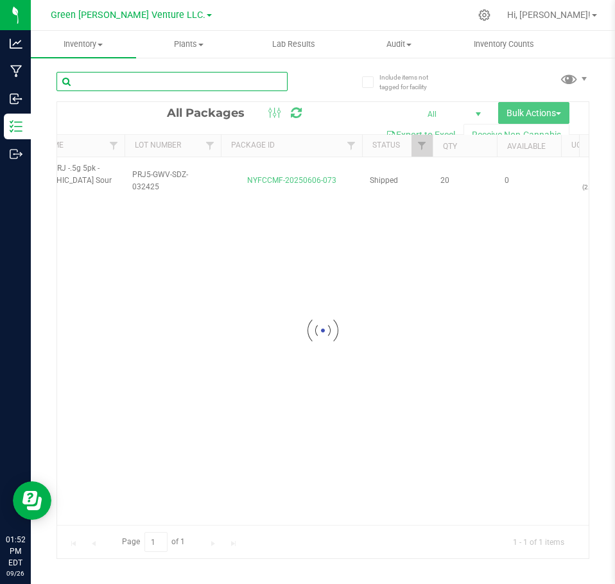
click at [241, 82] on input "text" at bounding box center [171, 81] width 231 height 19
paste input "NYFCCMF-20250604-007"
type input "NYFCCMF-20250604-007"
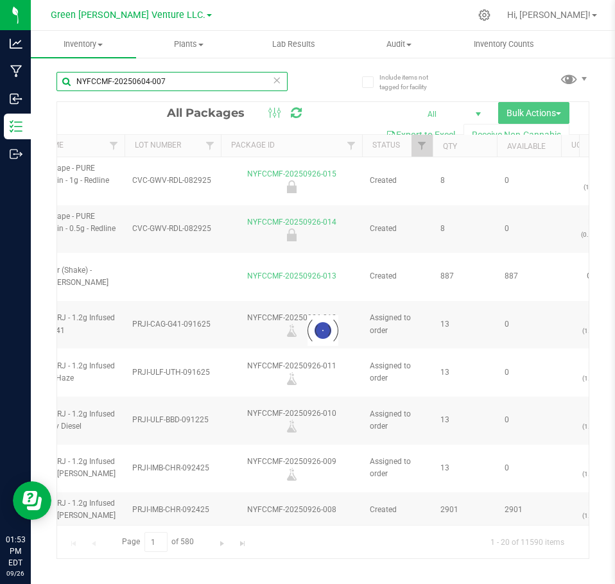
type input "[DATE]"
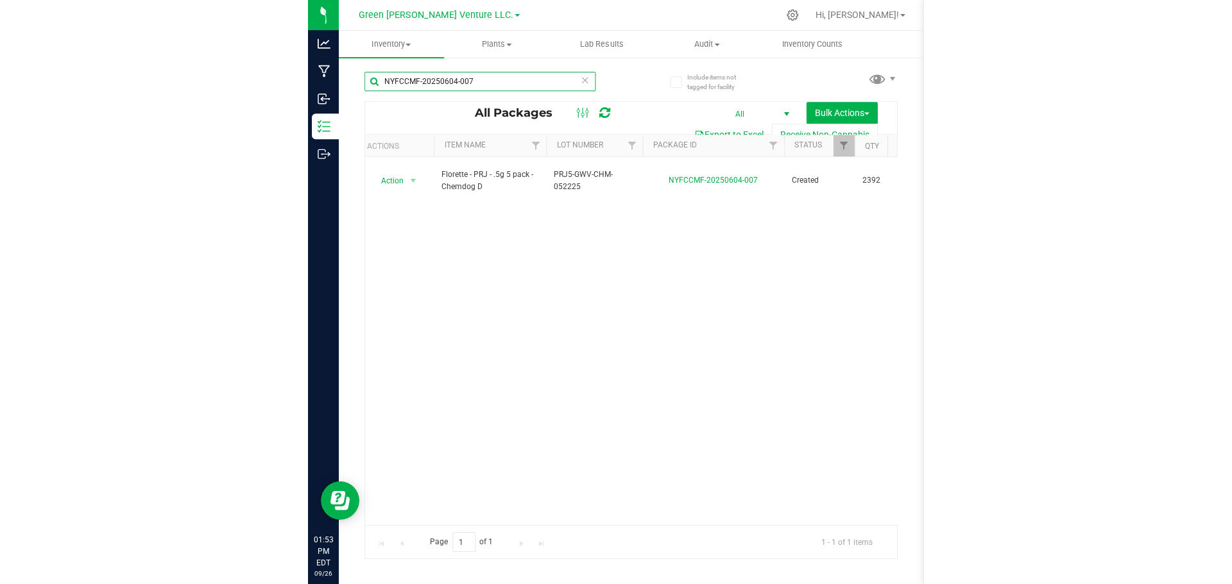
scroll to position [0, 24]
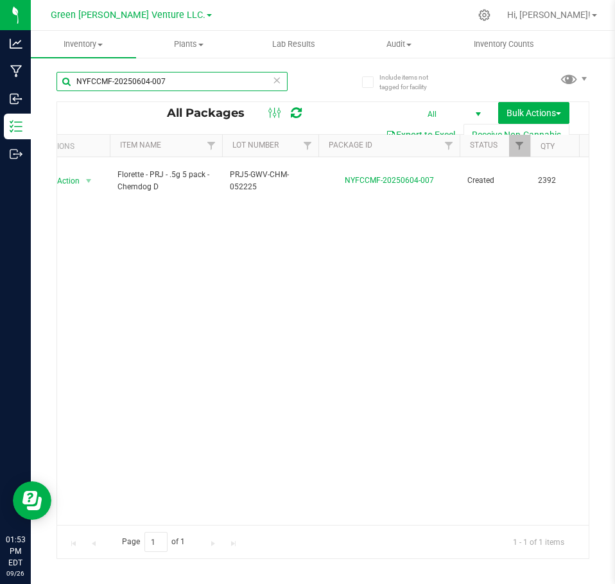
type input "NYFCCMF-20250604-007"
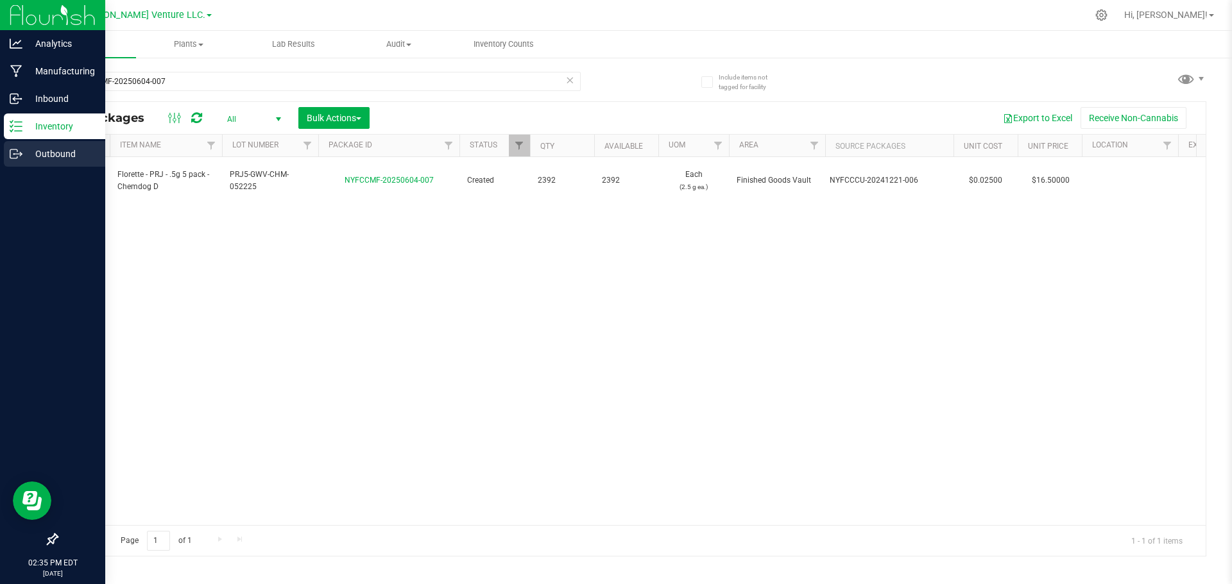
click at [53, 154] on p "Outbound" at bounding box center [60, 153] width 77 height 15
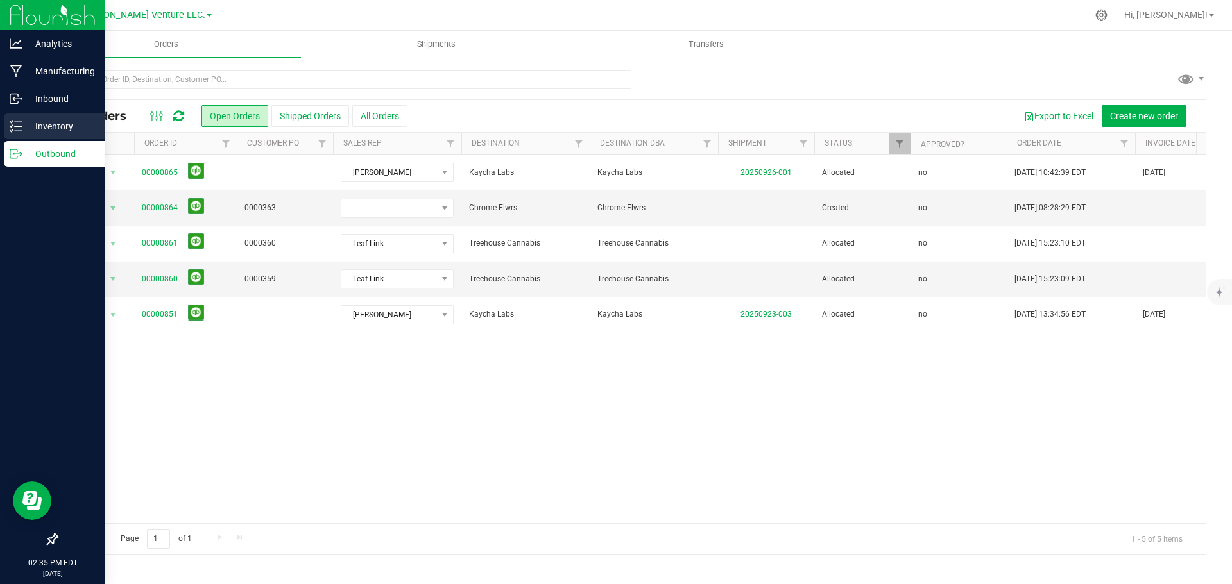
click at [51, 126] on p "Inventory" at bounding box center [60, 126] width 77 height 15
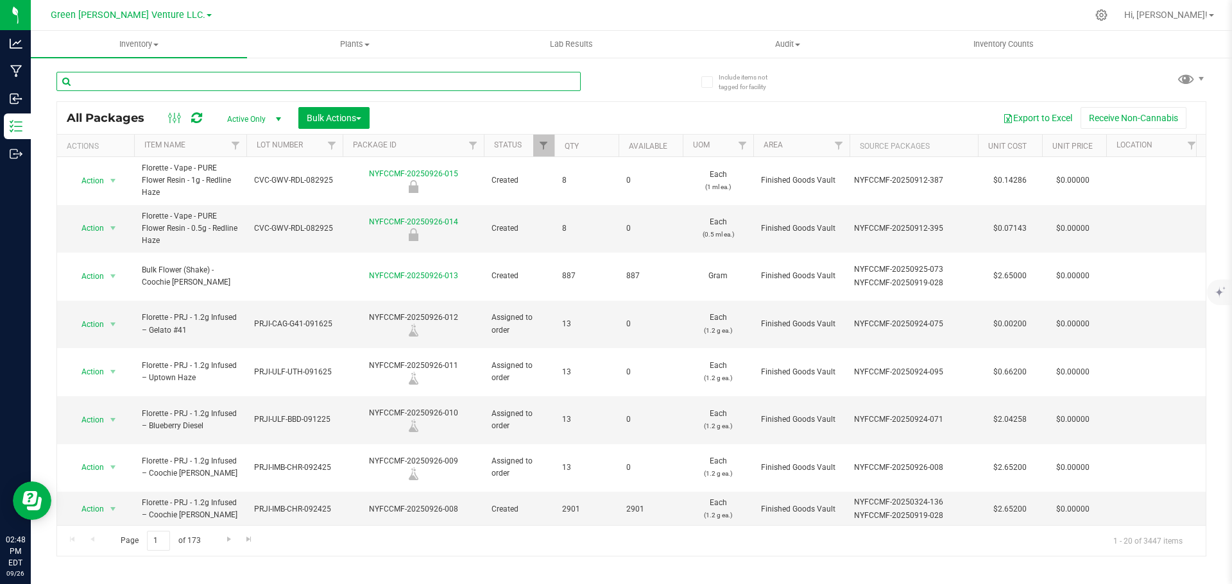
click at [142, 79] on input "text" at bounding box center [318, 81] width 524 height 19
type input "E"
type input "Redline"
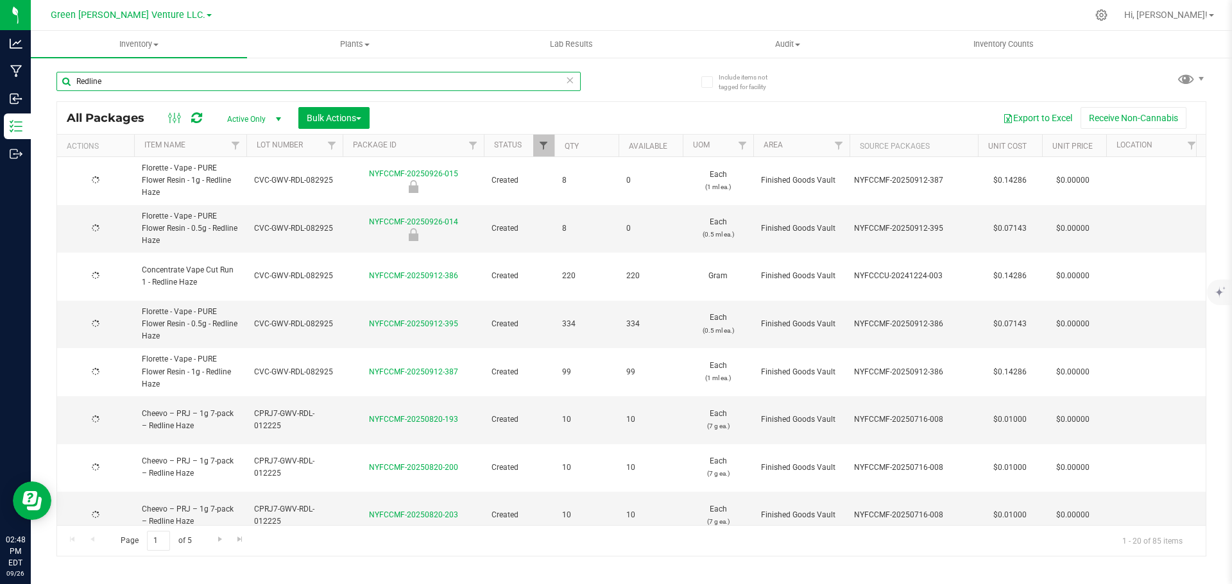
type input "[DATE]"
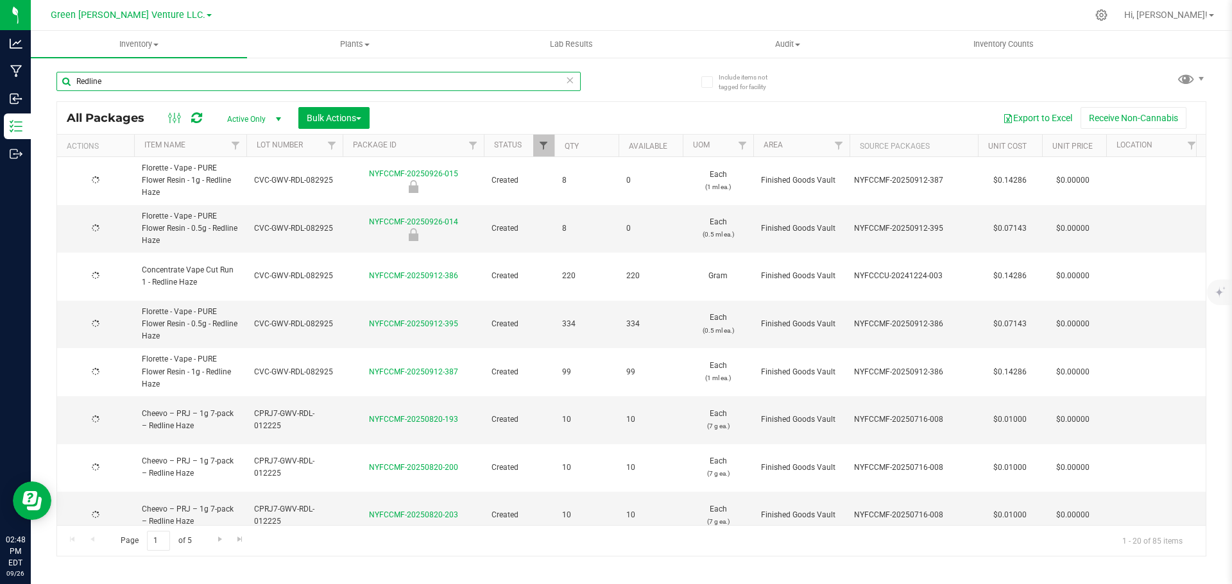
type input "Redline"
click at [547, 151] on span "Filter" at bounding box center [543, 146] width 10 height 10
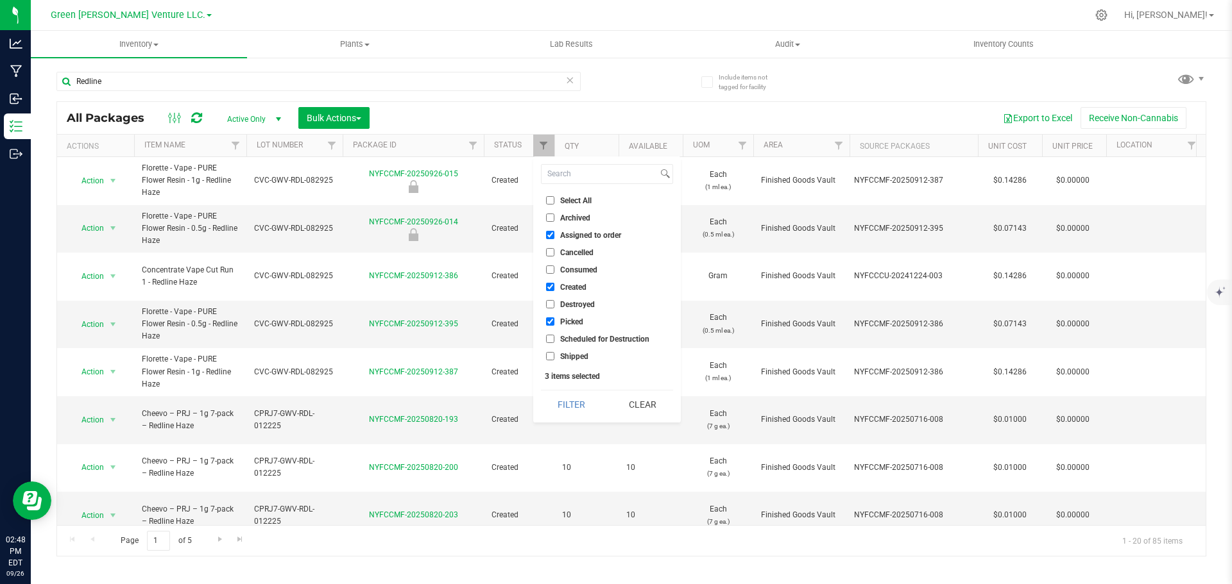
click at [551, 202] on input "Select All" at bounding box center [550, 200] width 8 height 8
checkbox input "true"
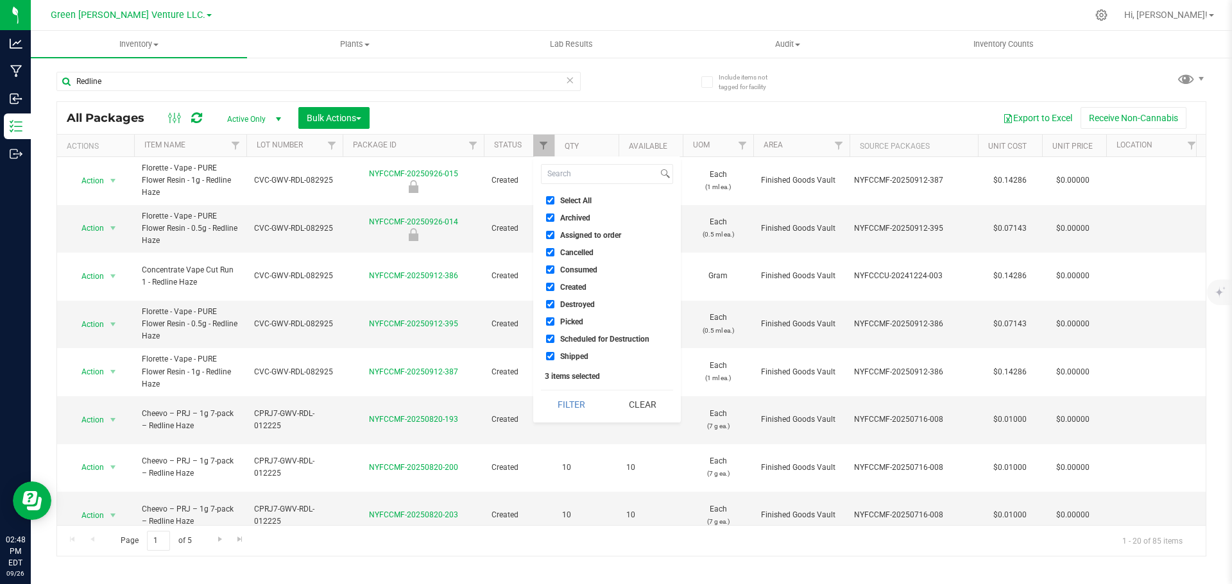
checkbox input "true"
click at [578, 405] on button "Filter" at bounding box center [572, 405] width 62 height 28
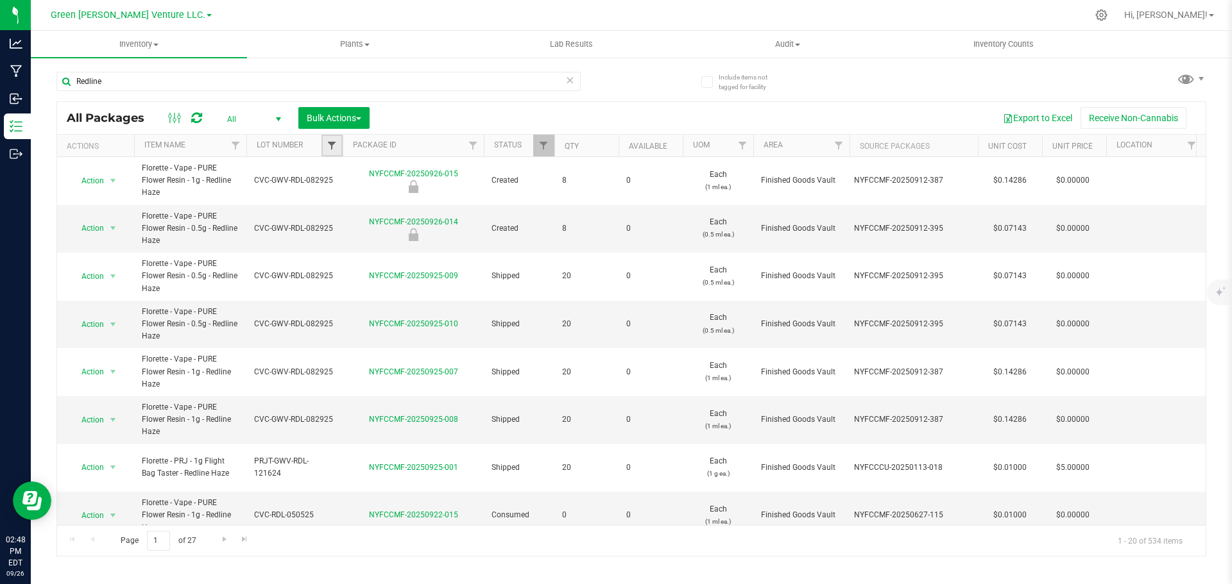
click at [334, 142] on span "Filter" at bounding box center [332, 146] width 10 height 10
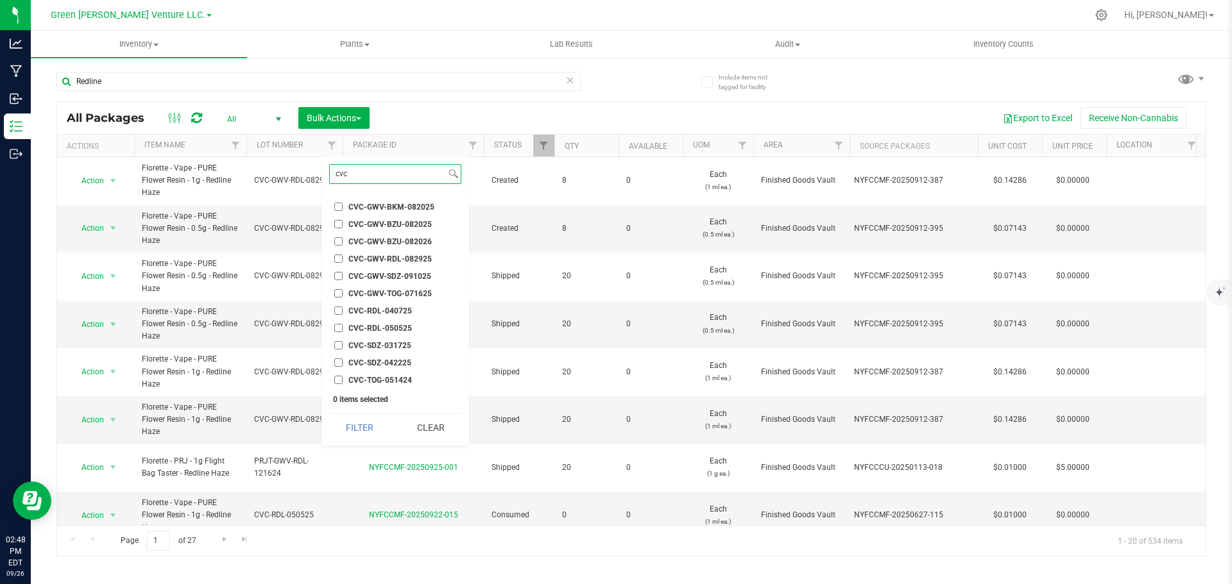
scroll to position [64, 0]
type input "cvc"
click at [340, 294] on input "CVC-GWV-RDL-082925" at bounding box center [338, 296] width 8 height 8
checkbox input "true"
click at [361, 420] on button "Filter" at bounding box center [360, 428] width 62 height 28
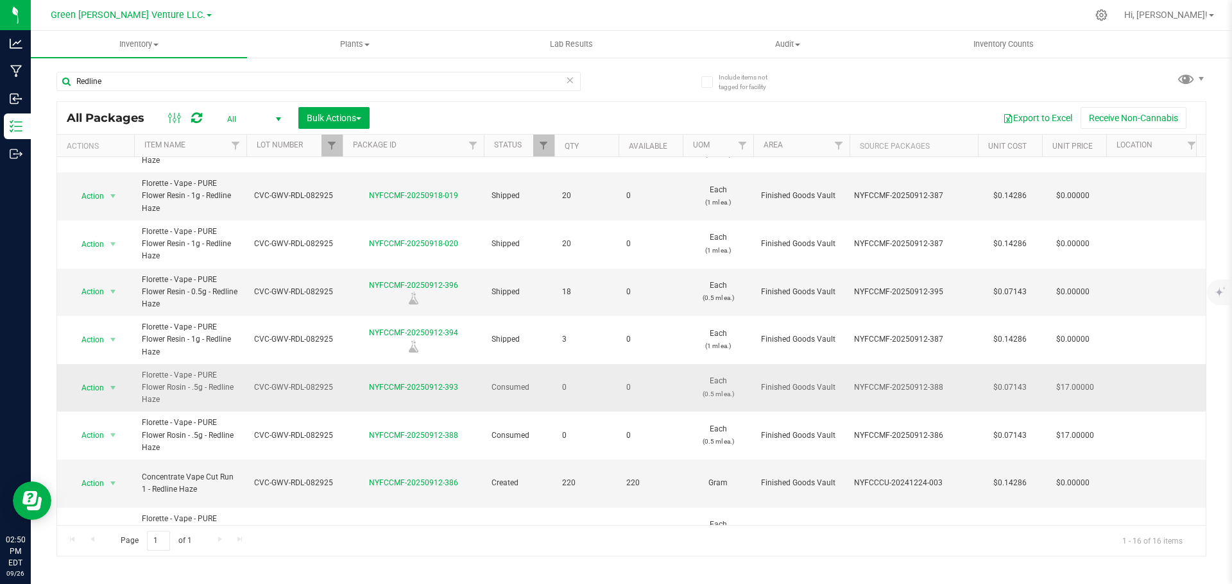
scroll to position [395, 0]
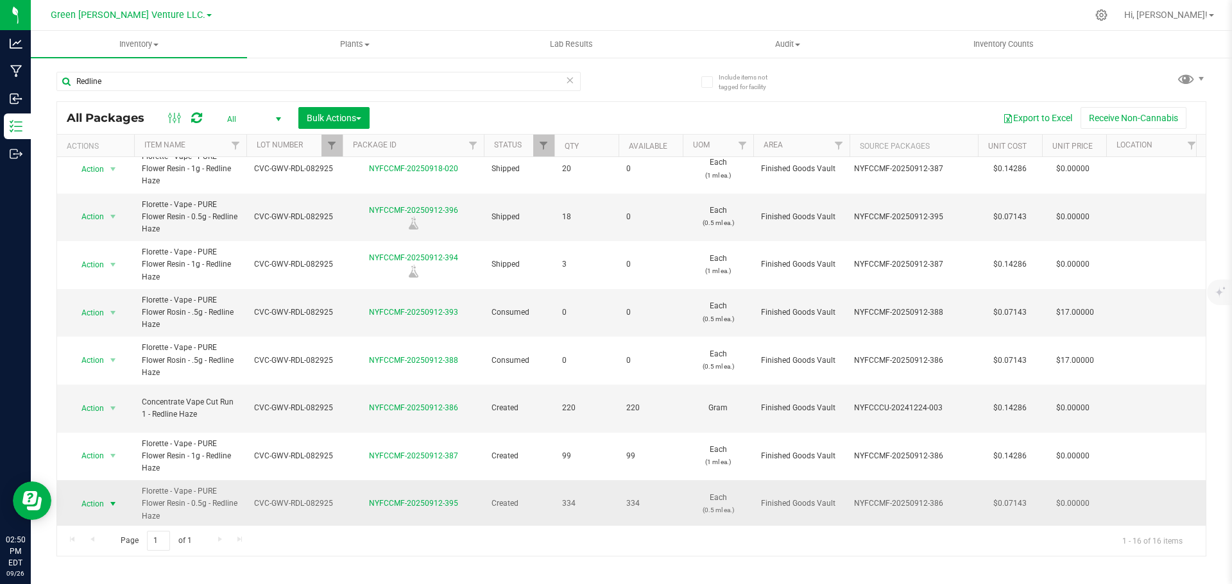
click at [98, 495] on span "Action" at bounding box center [87, 504] width 35 height 18
click at [114, 395] on li "Print package label" at bounding box center [112, 394] width 82 height 19
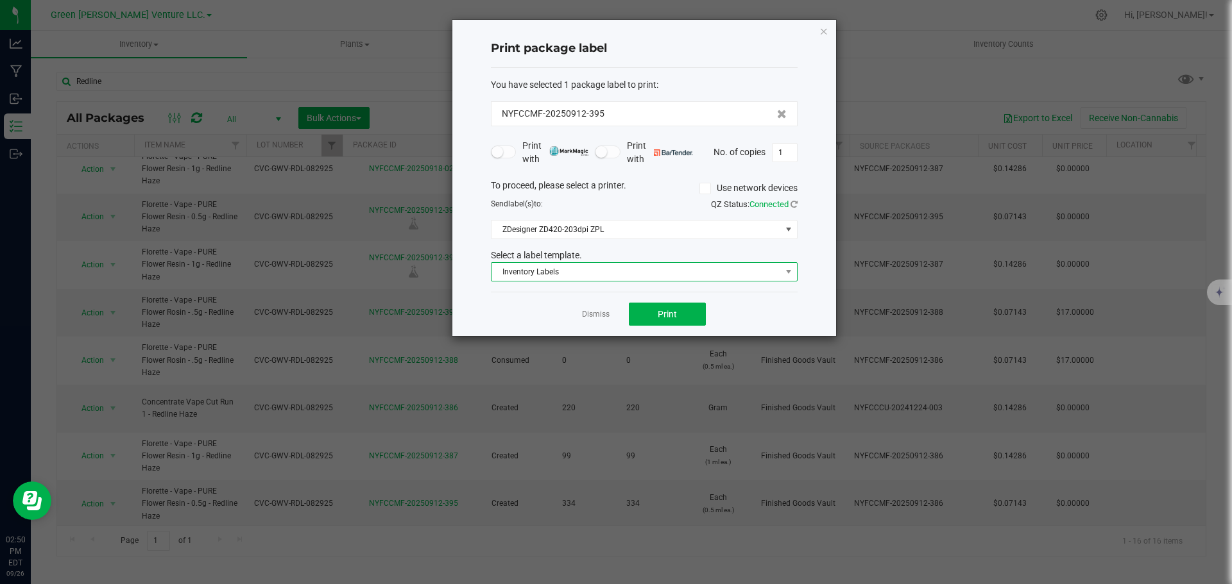
click at [614, 275] on span "Inventory Labels" at bounding box center [635, 272] width 289 height 18
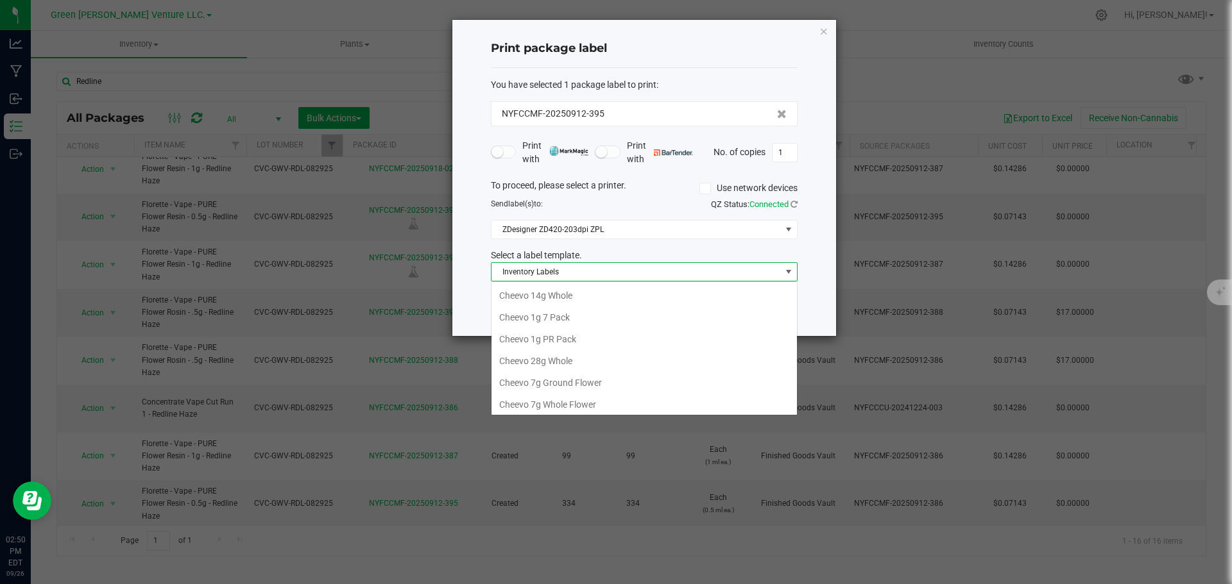
scroll to position [221, 0]
click at [549, 355] on li "[PERSON_NAME] .5g" at bounding box center [643, 359] width 305 height 22
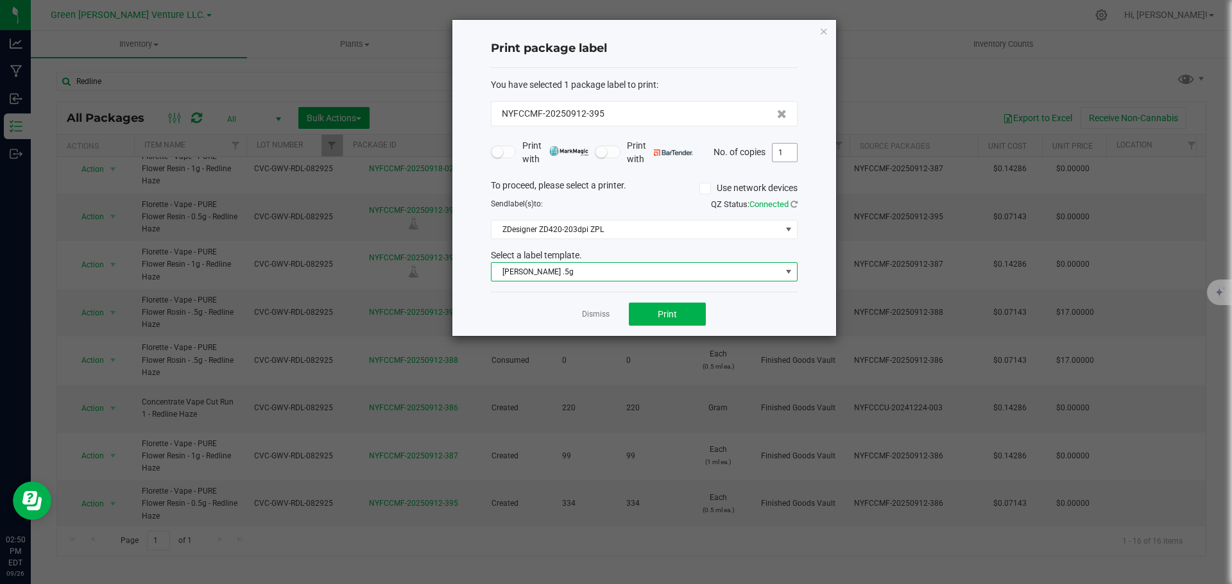
click at [614, 151] on input "1" at bounding box center [784, 153] width 24 height 18
click at [614, 311] on span "Print" at bounding box center [667, 314] width 19 height 10
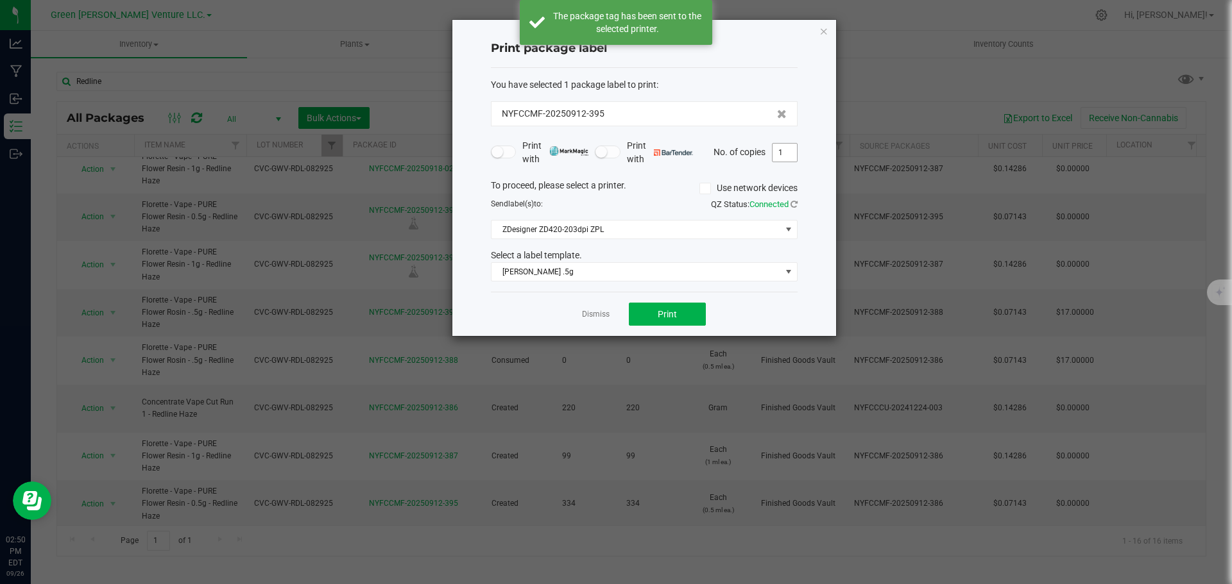
click at [614, 152] on input "1" at bounding box center [784, 153] width 24 height 18
click at [614, 151] on input "1" at bounding box center [784, 153] width 24 height 18
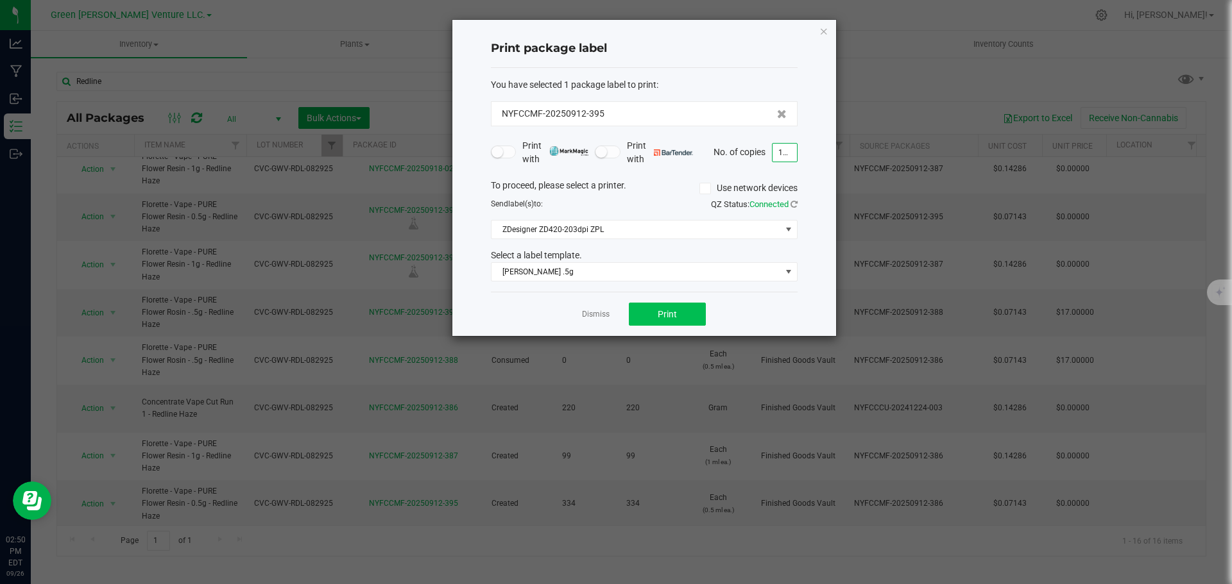
type input "150"
click at [614, 305] on button "Print" at bounding box center [667, 314] width 77 height 23
click at [595, 308] on app-cancel-button "Dismiss" at bounding box center [596, 314] width 28 height 13
click at [597, 310] on link "Dismiss" at bounding box center [596, 314] width 28 height 11
